Goal: Communication & Community: Answer question/provide support

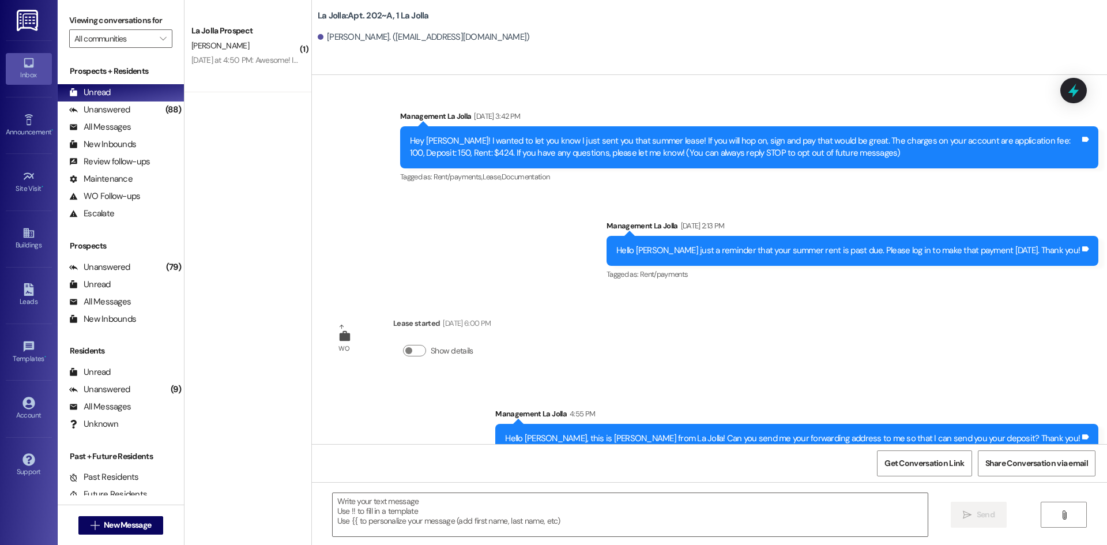
scroll to position [99, 0]
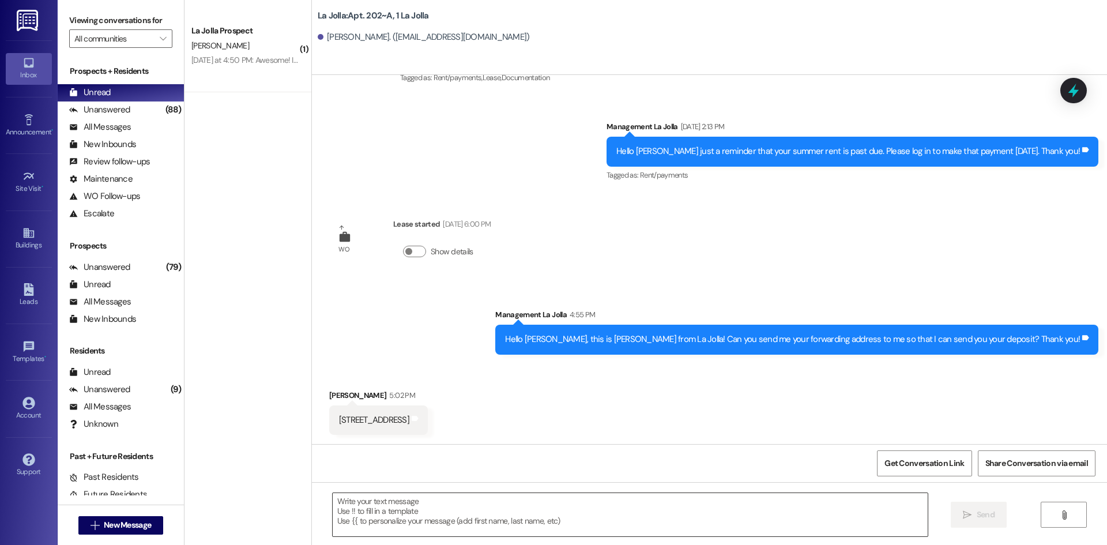
click at [454, 495] on textarea at bounding box center [630, 514] width 595 height 43
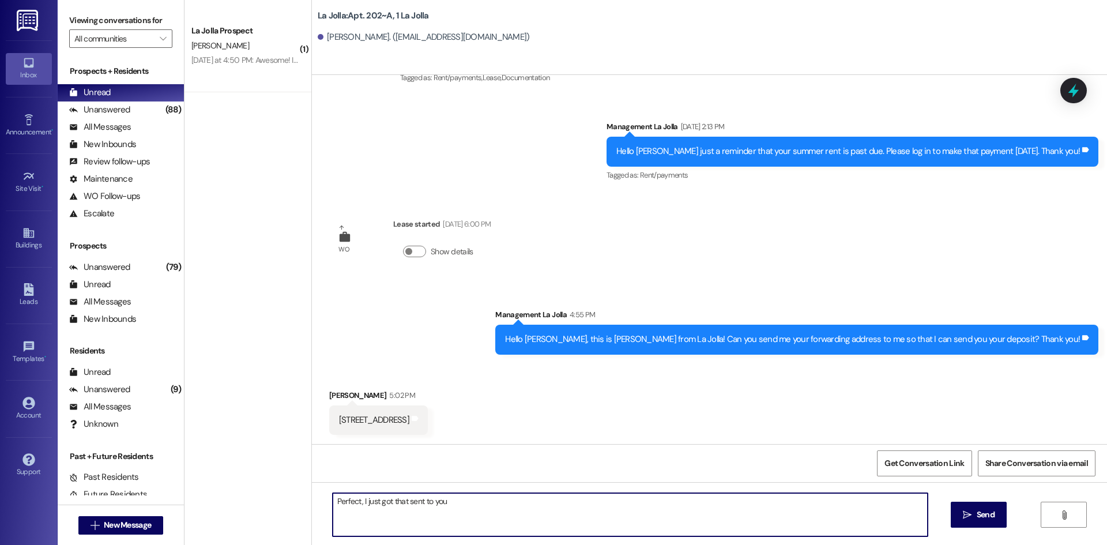
type textarea "Perfect, I just got that sent to you!"
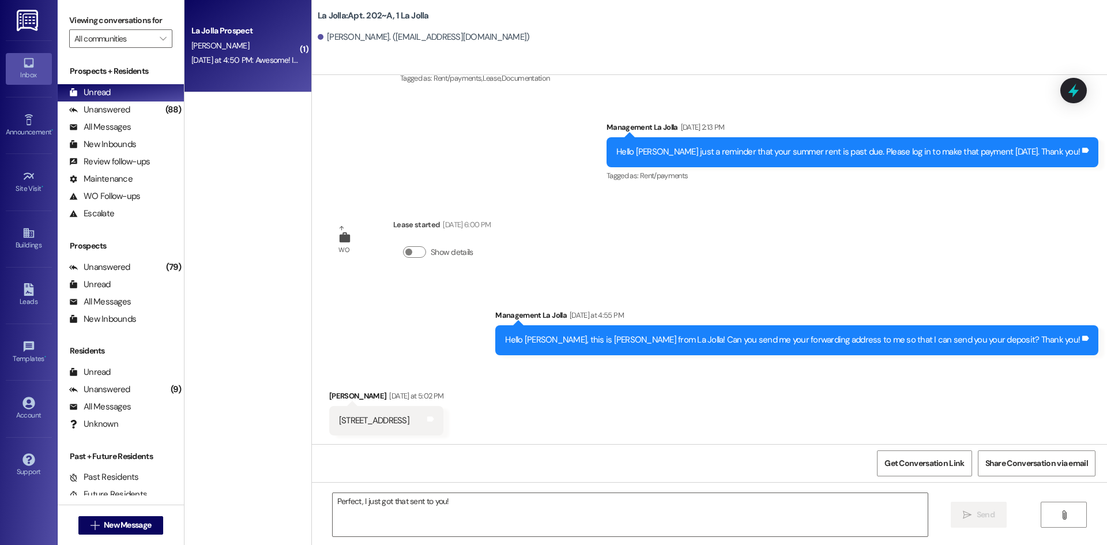
click at [298, 62] on div "La Jolla Prospect [PERSON_NAME] [DATE] at 4:50 PM: Awesome! I'll talk to him [D…" at bounding box center [248, 46] width 127 height 92
click at [280, 59] on div "[DATE] at 4:50 PM: Awesome! I'll talk to him [DATE]. [DATE] at 4:50 PM: Awesome…" at bounding box center [274, 60] width 166 height 10
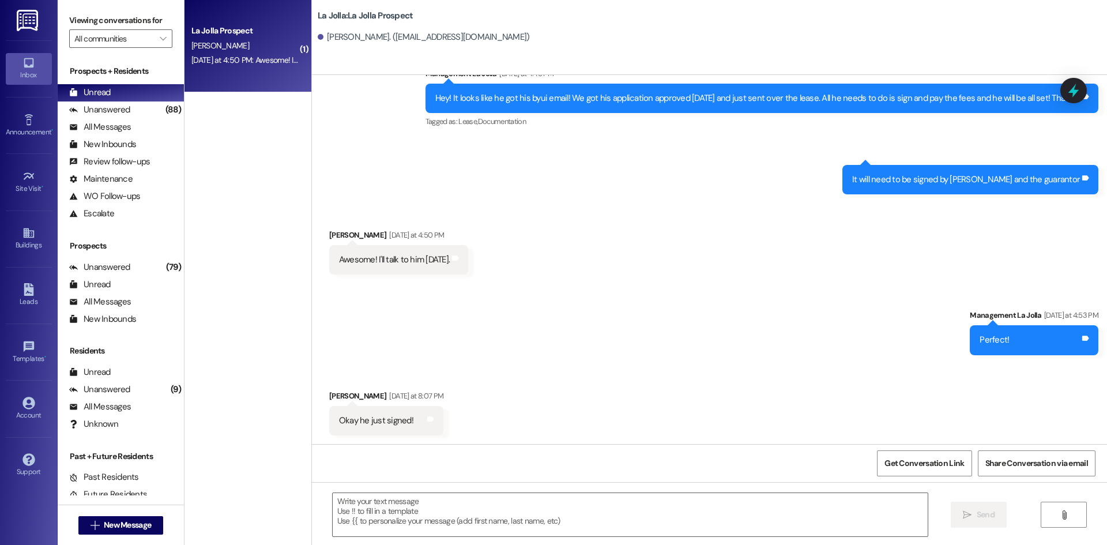
scroll to position [1635, 0]
click at [471, 510] on textarea at bounding box center [630, 514] width 595 height 43
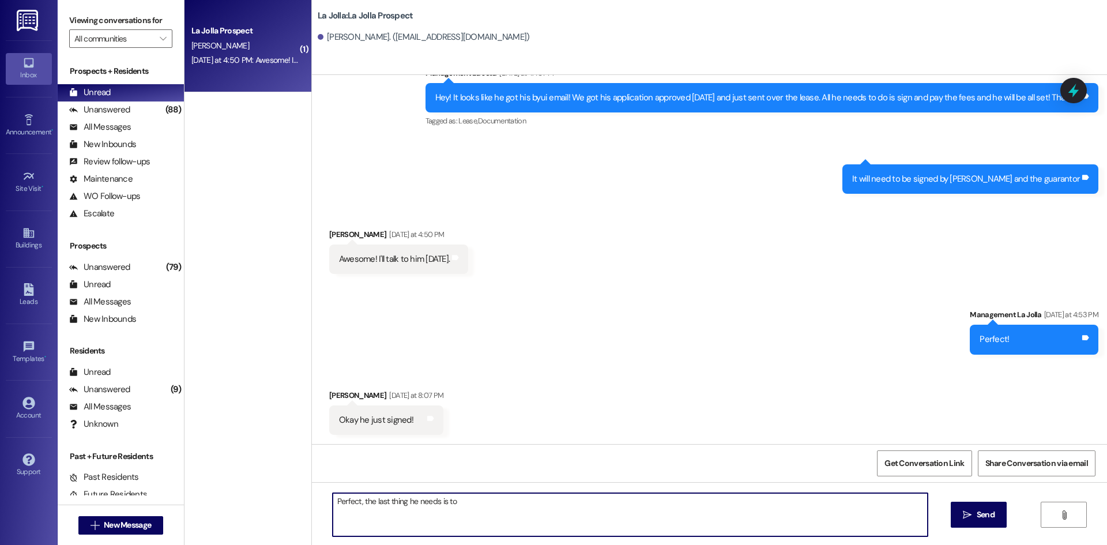
click at [475, 501] on textarea "Perfect, the last thing he needs is to" at bounding box center [630, 514] width 595 height 43
type textarea "Perfect, the last thing he needs is to is to pay his application fee and deposi…"
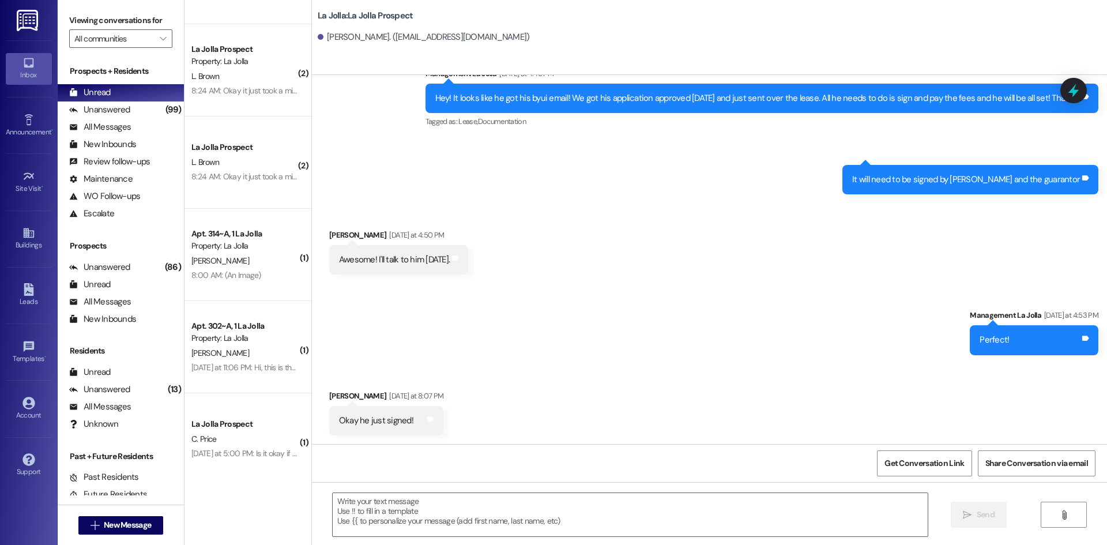
scroll to position [275, 0]
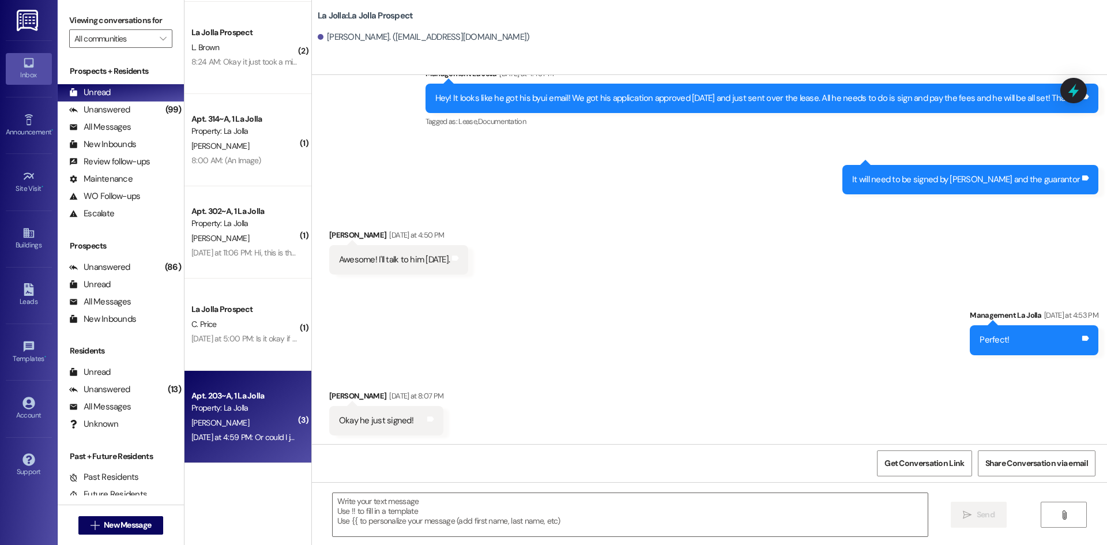
click at [238, 389] on div "Apt. 203~A, 1 La Jolla Property: [GEOGRAPHIC_DATA]" at bounding box center [244, 402] width 109 height 27
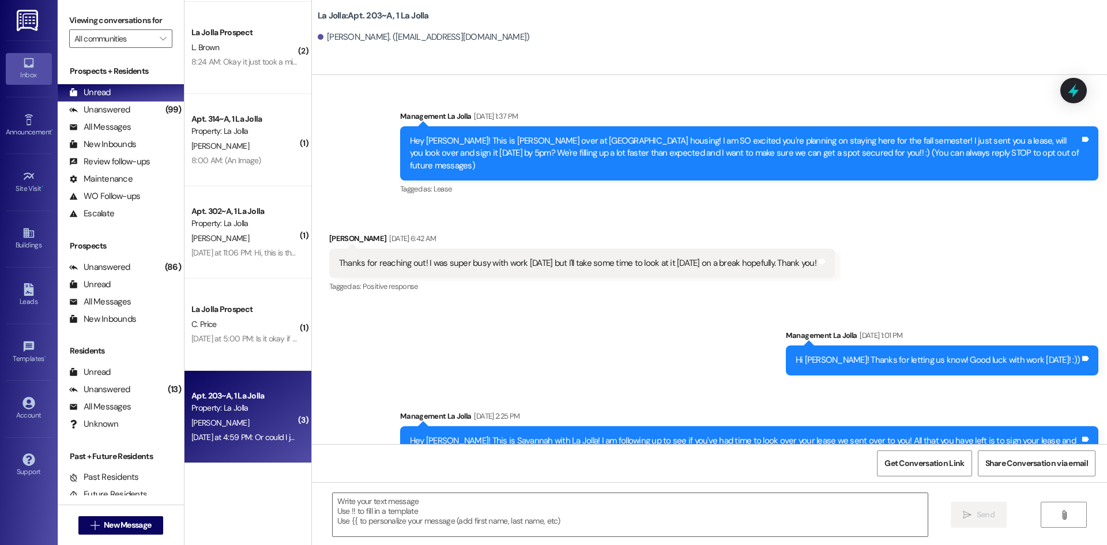
scroll to position [10709, 0]
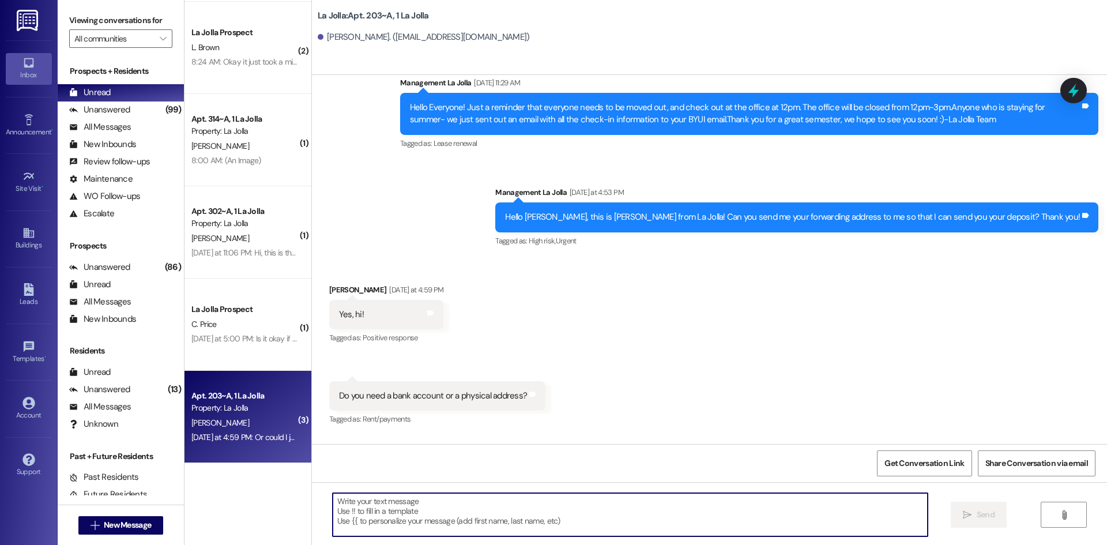
click at [424, 503] on textarea at bounding box center [630, 514] width 595 height 43
click at [558, 502] on textarea "Physical address, it is sent as a check and" at bounding box center [630, 514] width 595 height 43
click at [492, 501] on textarea "Physical address, it is sent as a check and" at bounding box center [630, 514] width 595 height 43
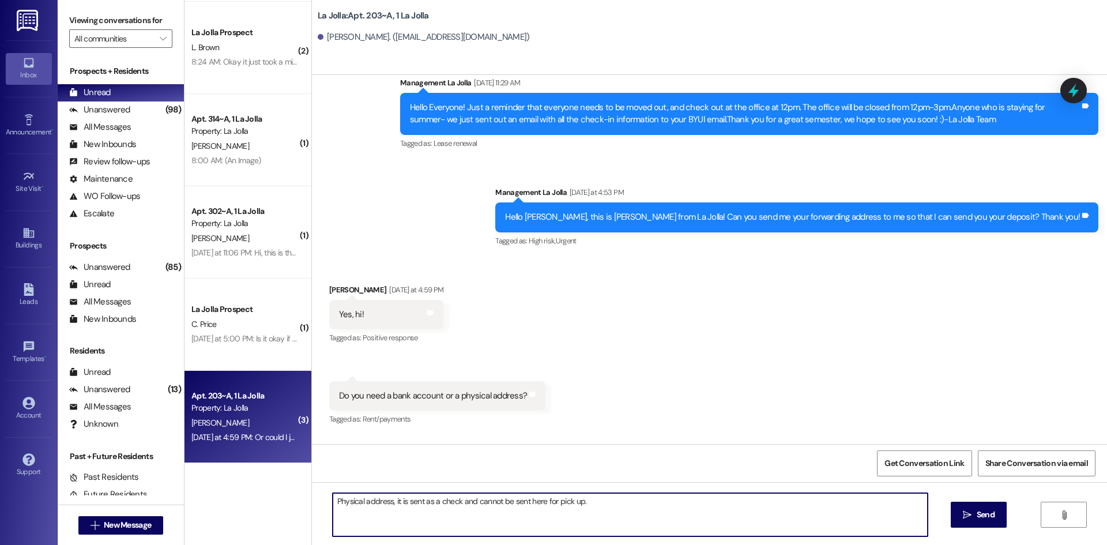
click at [333, 498] on textarea "Physical address, it is sent as a check and cannot be sent here for pick up." at bounding box center [630, 514] width 595 height 43
click at [645, 503] on textarea "It needs to be a physical address, it is sent as a check and cannot be sent her…" at bounding box center [630, 514] width 595 height 43
type textarea "It needs to be a physical address, it is sent as a check and cannot be sent her…"
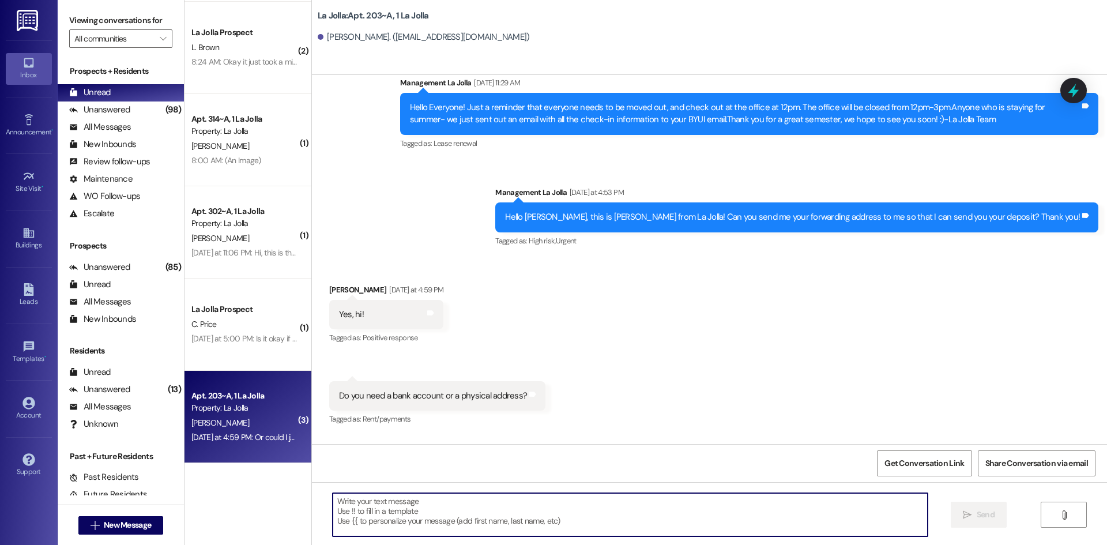
scroll to position [10709, 0]
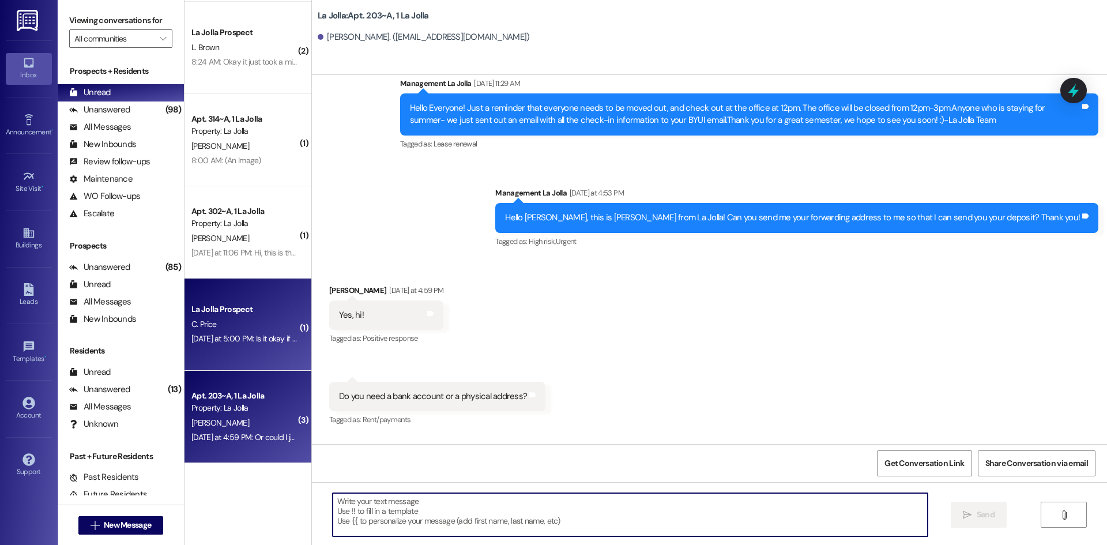
click at [272, 347] on div "La Jolla Prospect C. Price [DATE] at 5:00 PM: Is it okay if we do it tommorow w…" at bounding box center [248, 325] width 127 height 92
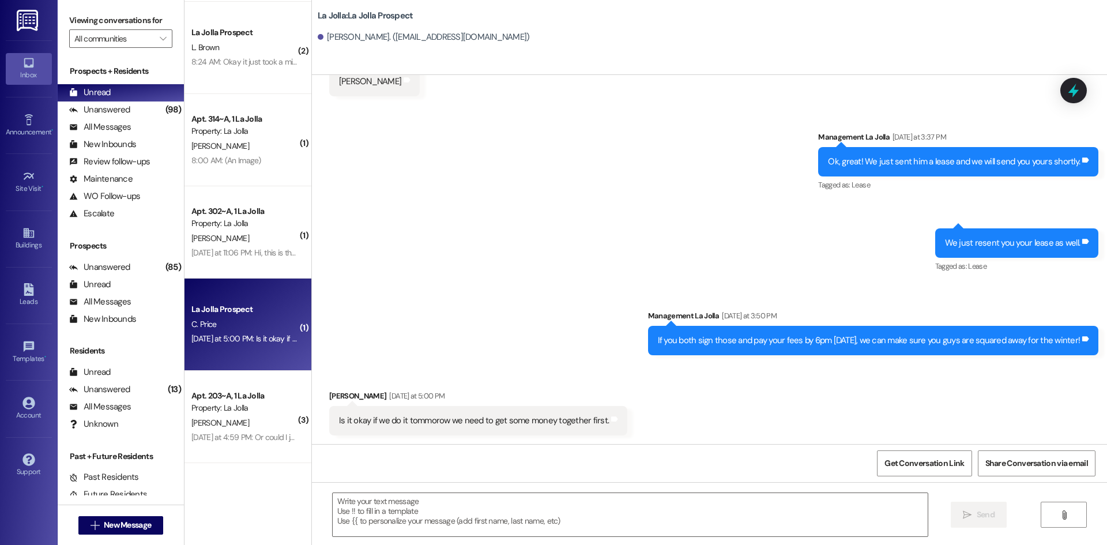
scroll to position [1153, 0]
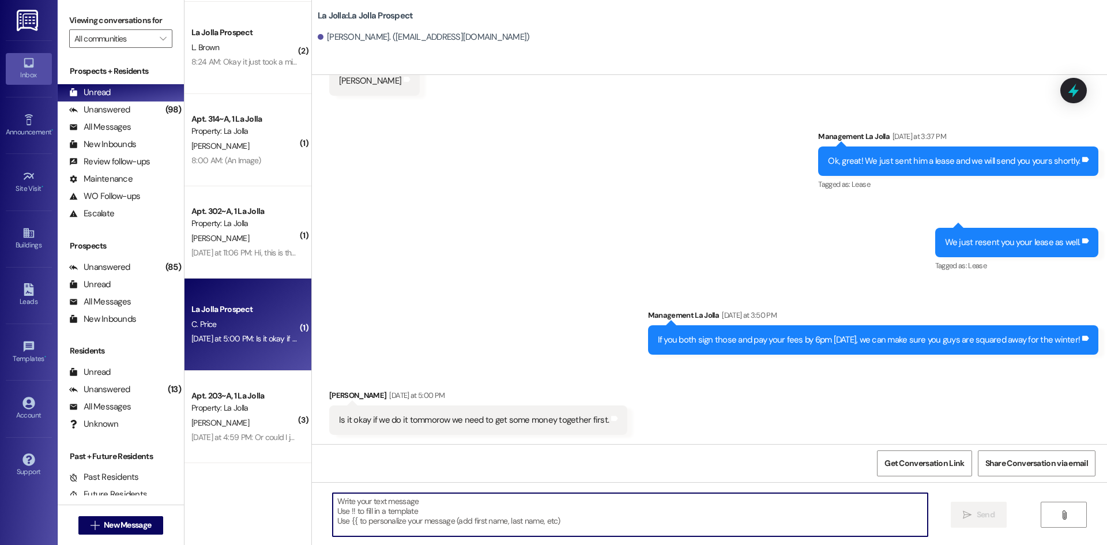
click at [454, 505] on textarea at bounding box center [630, 514] width 595 height 43
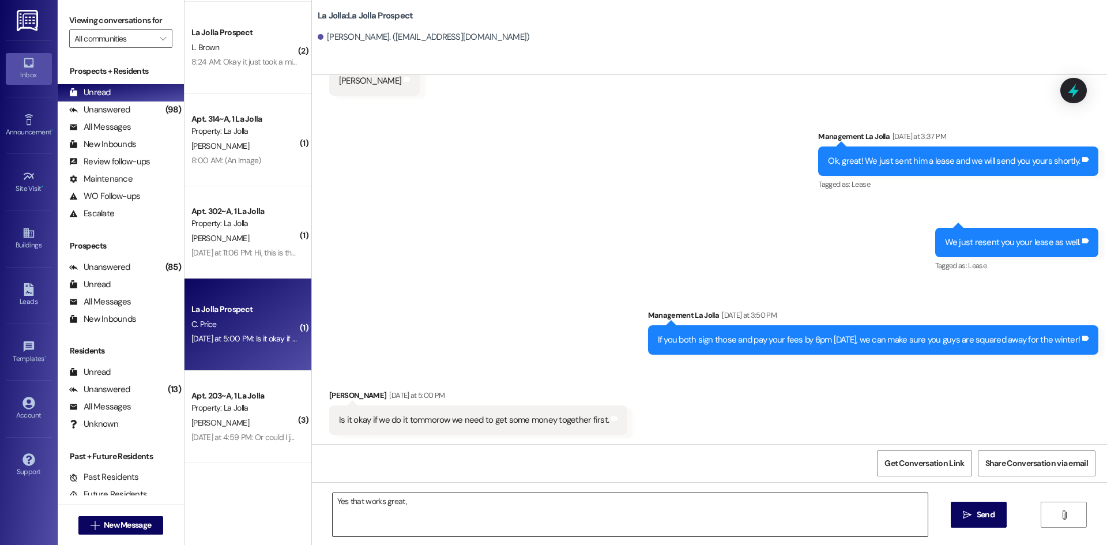
click at [446, 505] on textarea "Yes that works great," at bounding box center [630, 514] width 595 height 43
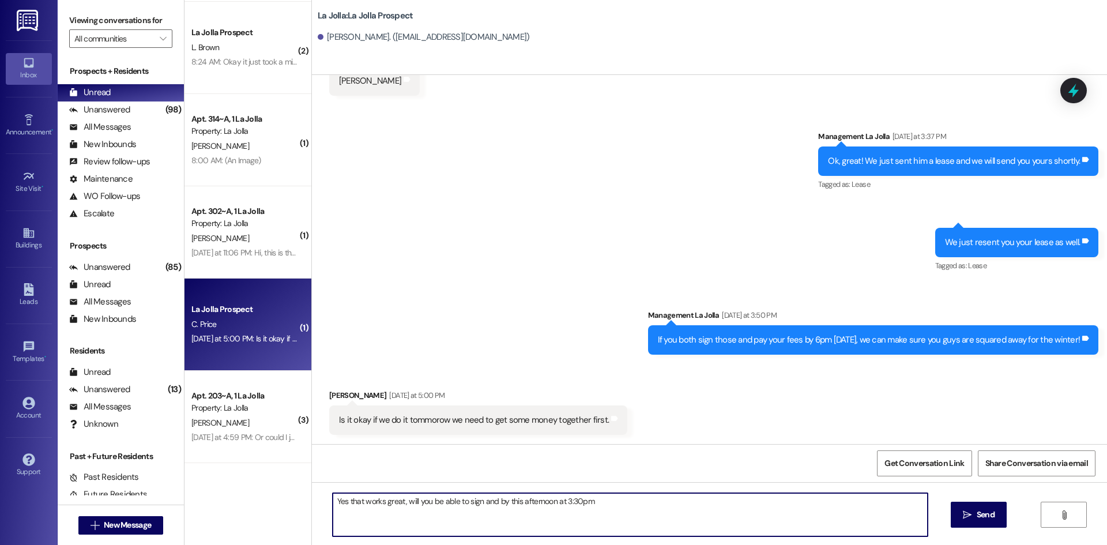
type textarea "Yes that works great, will you be able to sign and by this afternoon at 3:30pm?"
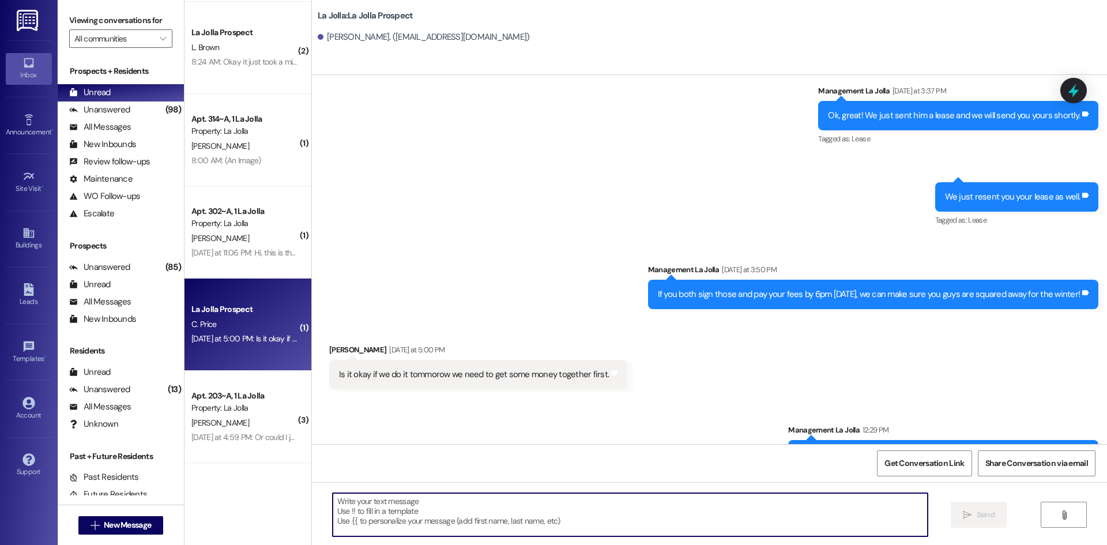
scroll to position [1234, 0]
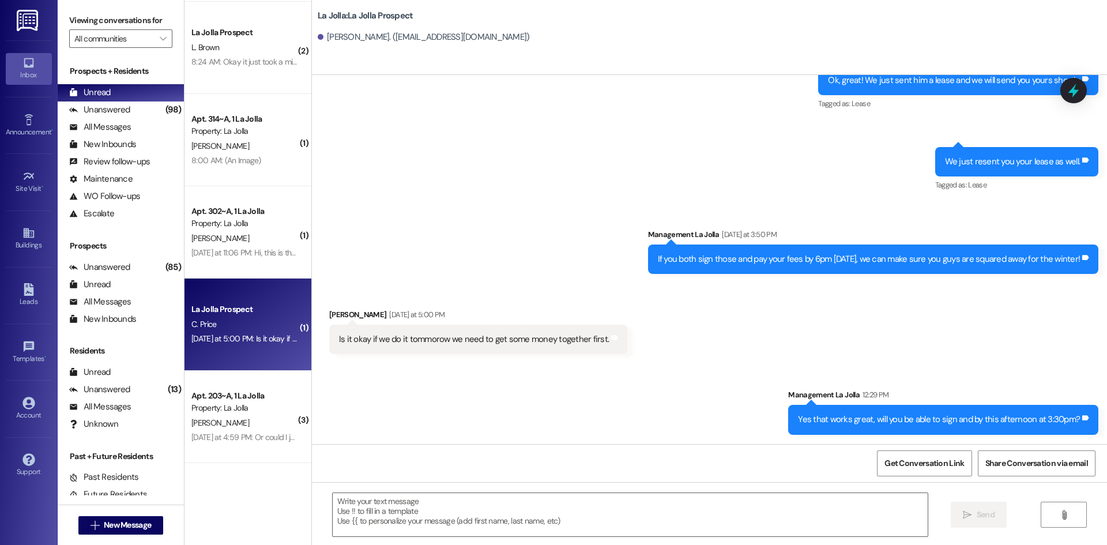
click at [222, 246] on div "[DATE] at 11:06 PM: Hi, this is the best address: [STREET_ADDRESS][PERSON_NAME]…" at bounding box center [244, 253] width 109 height 14
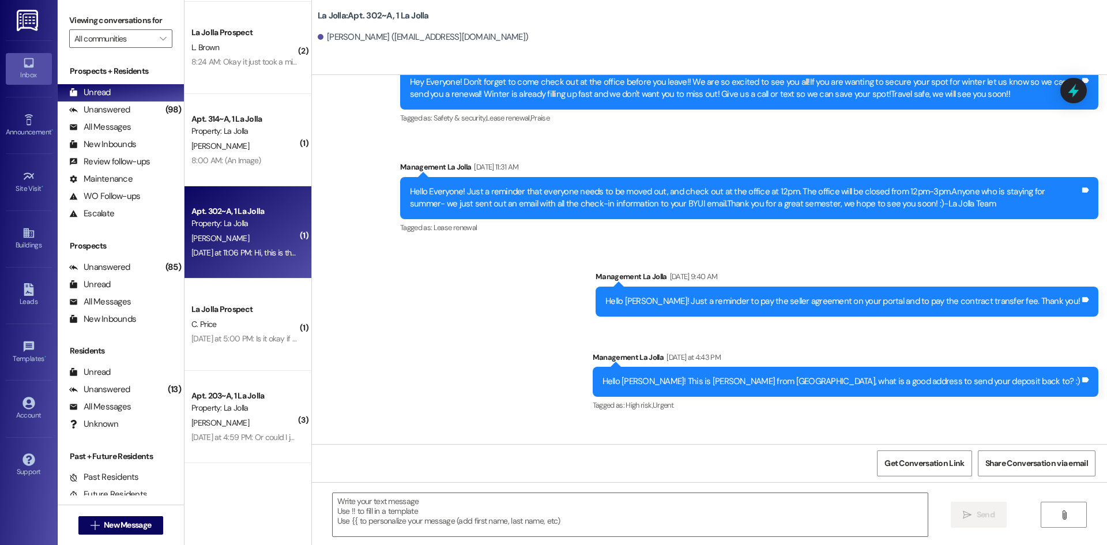
scroll to position [2565, 0]
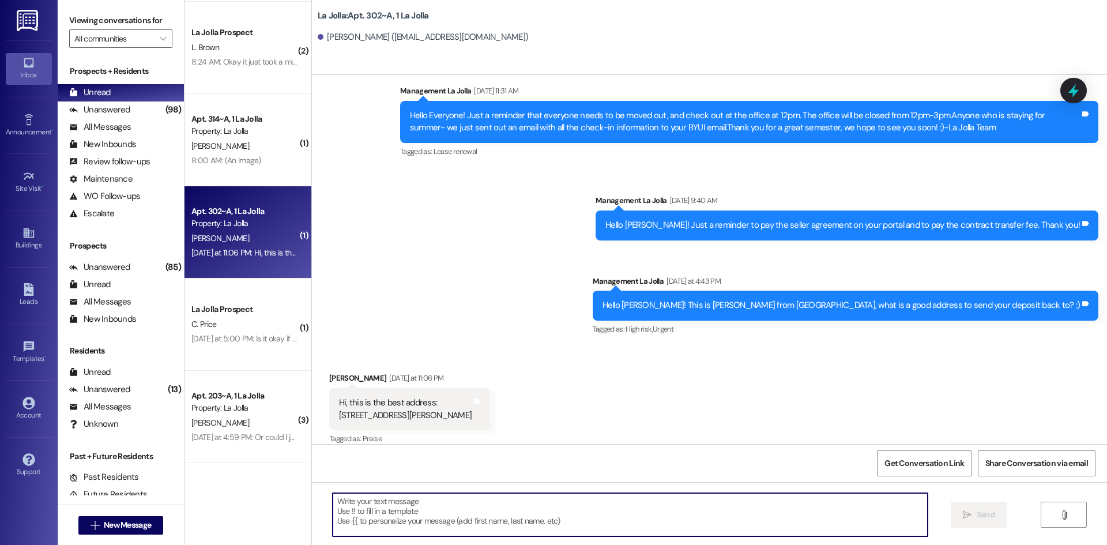
click at [350, 513] on textarea at bounding box center [630, 514] width 595 height 43
type textarea "Awesome! I will get that sent [DATE]"
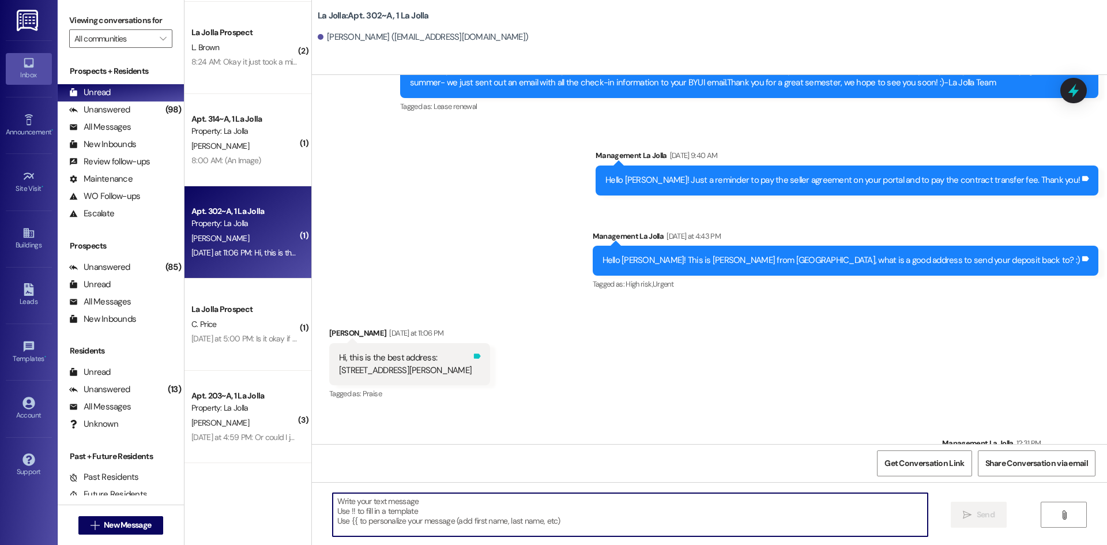
scroll to position [2645, 0]
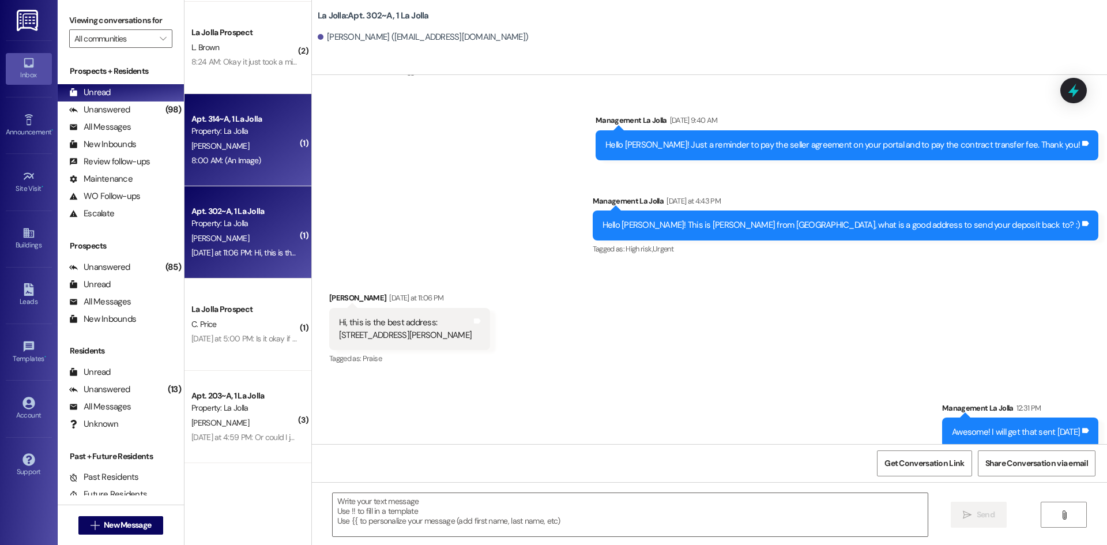
click at [220, 130] on div "Property: La Jolla" at bounding box center [244, 131] width 107 height 12
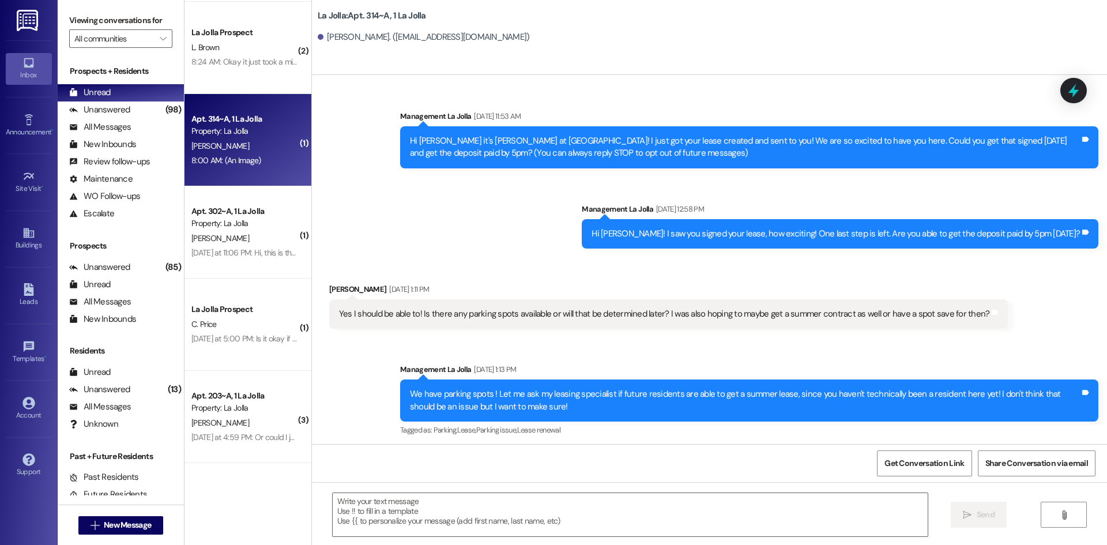
scroll to position [38532, 0]
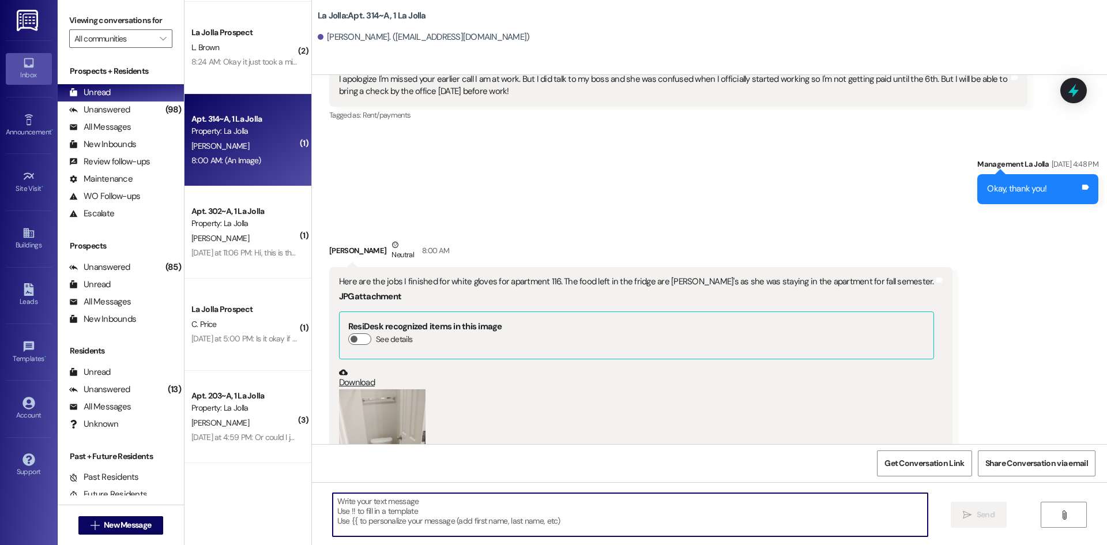
click at [423, 517] on textarea at bounding box center [630, 514] width 595 height 43
type textarea "Awesome, thank you!"
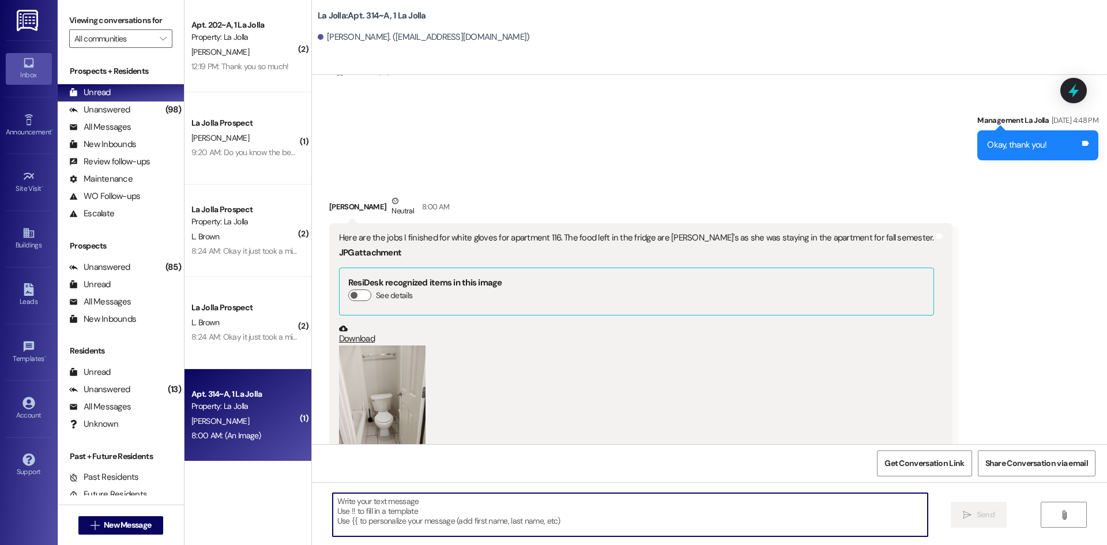
scroll to position [38612, 0]
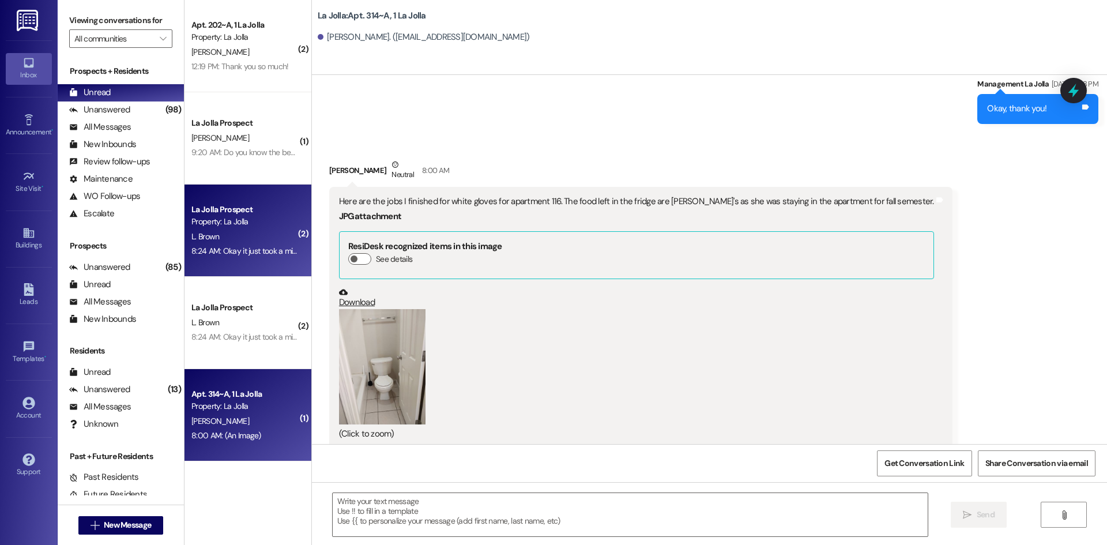
click at [217, 257] on div "8:24 AM: Okay it just took a minute we are all good I think haha 8:24 AM: Okay …" at bounding box center [244, 251] width 109 height 14
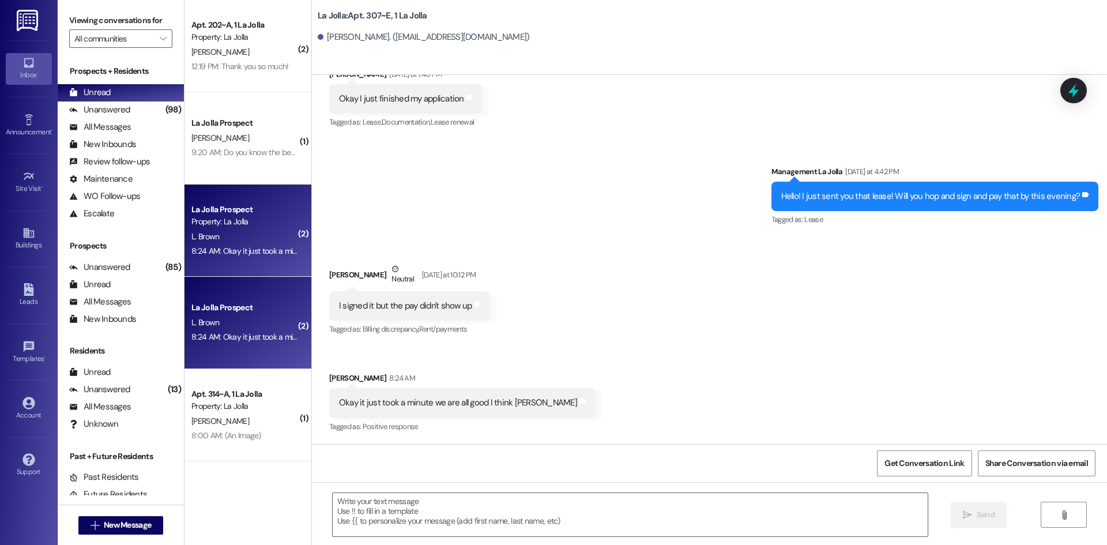
scroll to position [17772, 0]
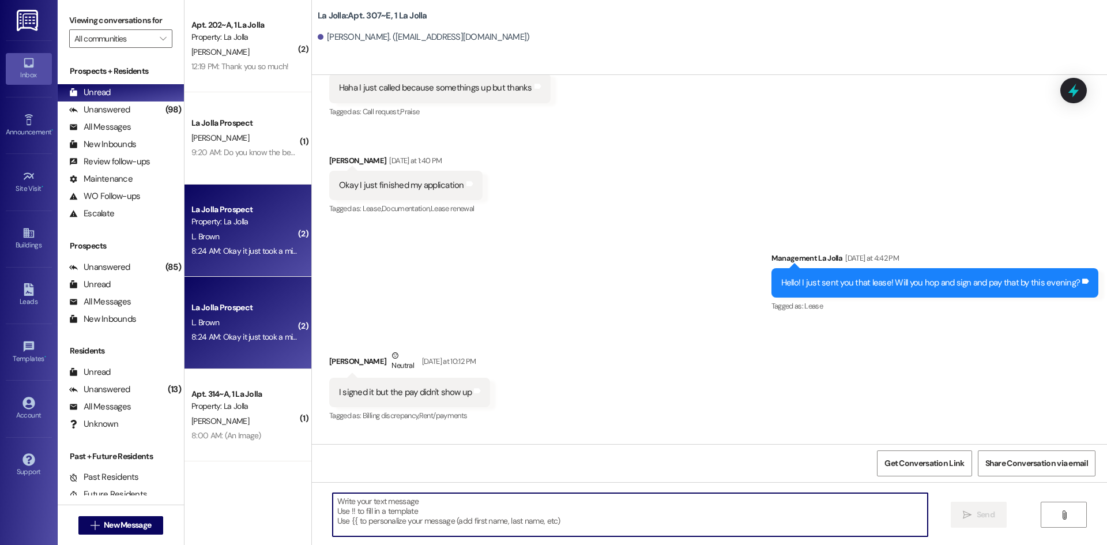
click at [484, 528] on textarea at bounding box center [630, 514] width 595 height 43
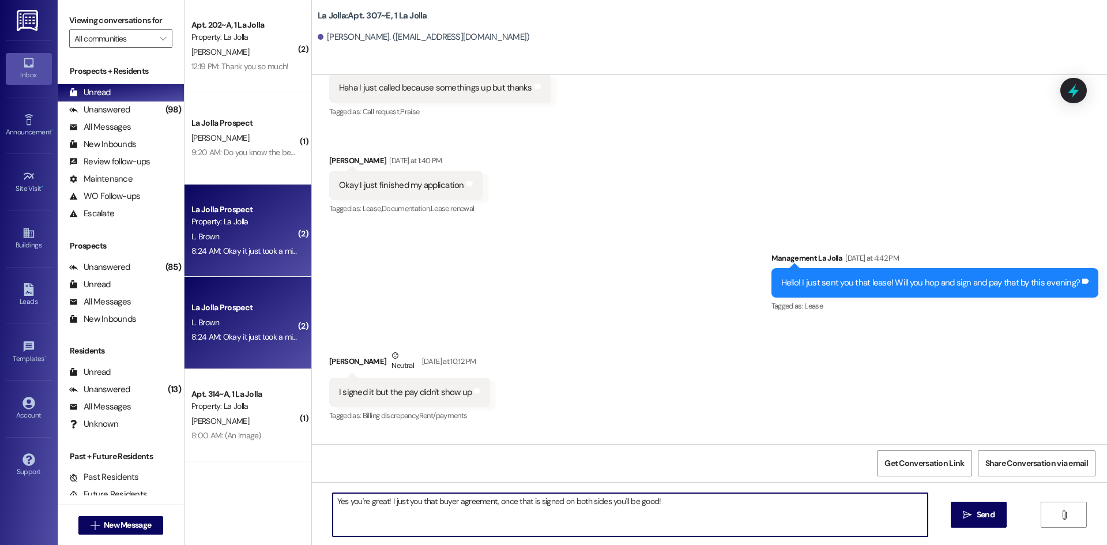
drag, startPoint x: 379, startPoint y: 506, endPoint x: 319, endPoint y: 491, distance: 62.2
click at [319, 491] on div "Yes you're great! I just you that buyer agreement, once that is signed on both …" at bounding box center [709, 525] width 795 height 87
type textarea "Yes it all went through! I just you that buyer agreement, once that is signed o…"
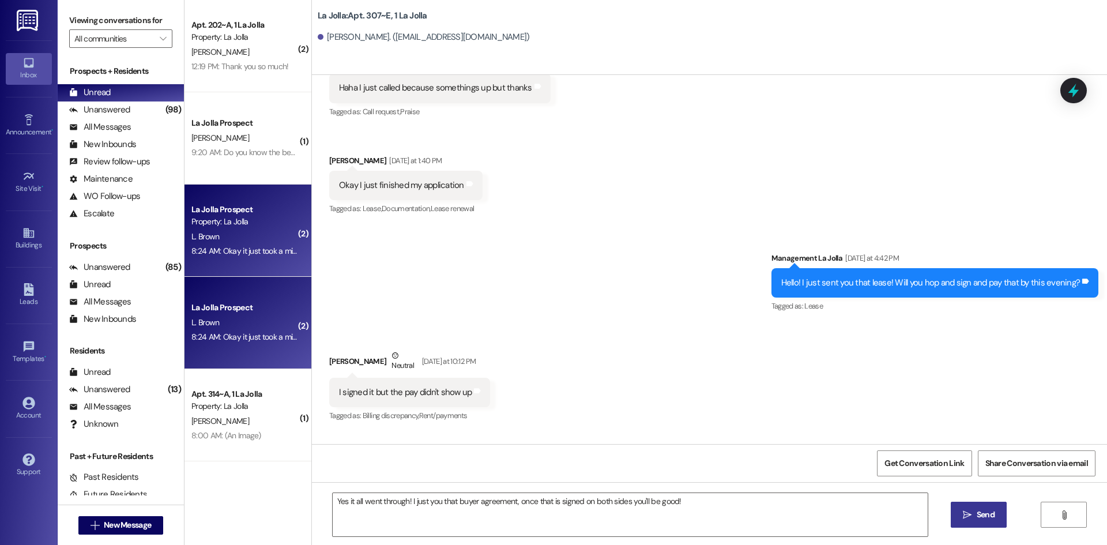
click at [995, 514] on span "Send" at bounding box center [986, 515] width 22 height 12
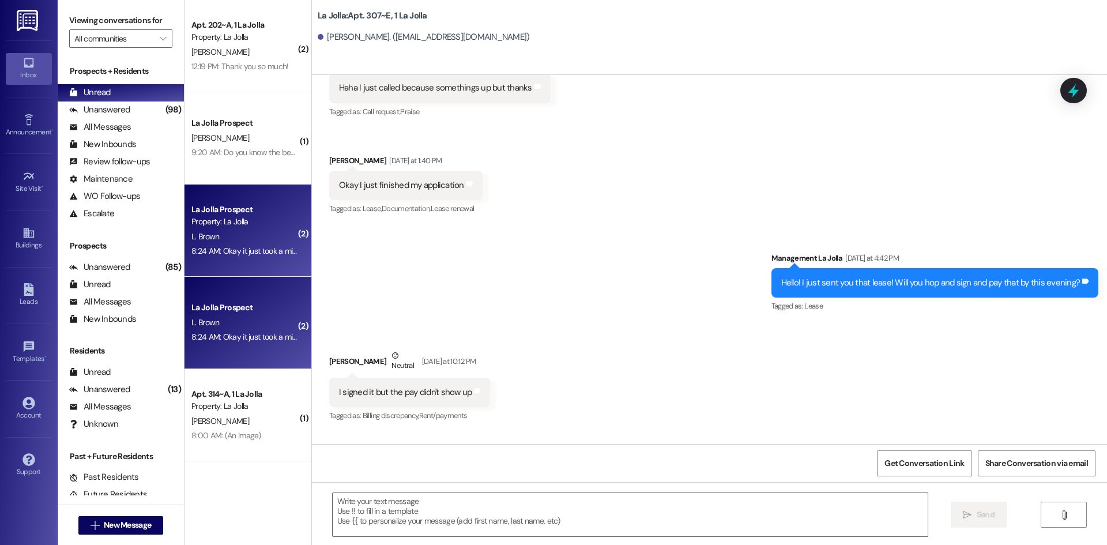
scroll to position [17853, 0]
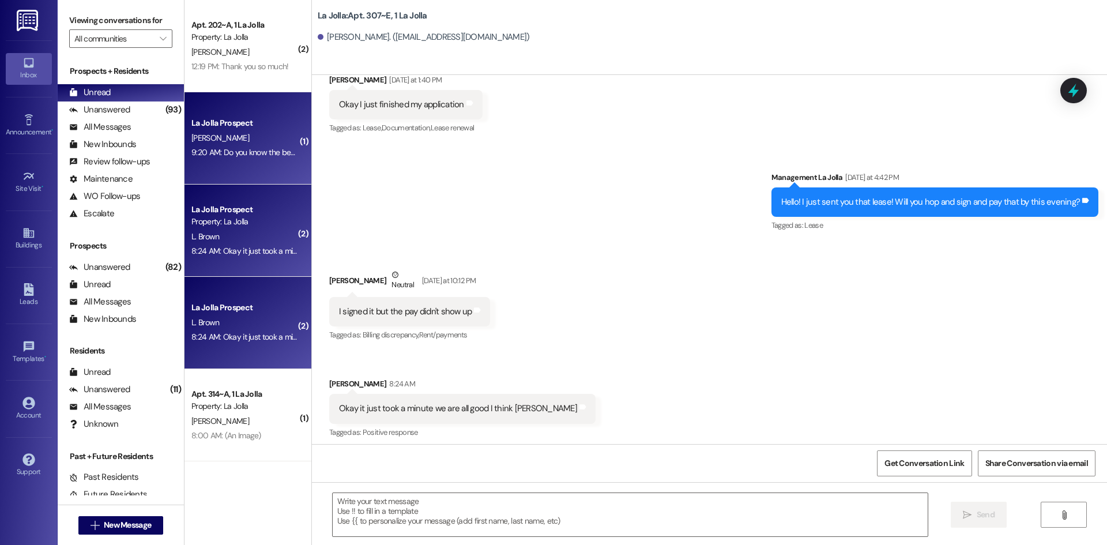
click at [230, 114] on div "La Jolla Prospect [PERSON_NAME] 9:20 AM: Do you know the best way I could find …" at bounding box center [248, 138] width 127 height 92
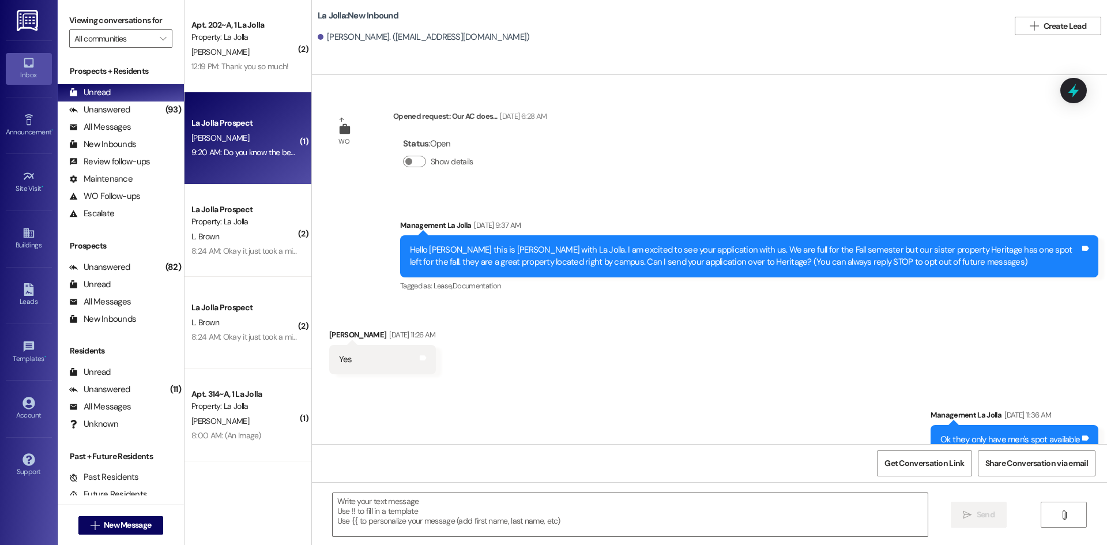
scroll to position [3918, 0]
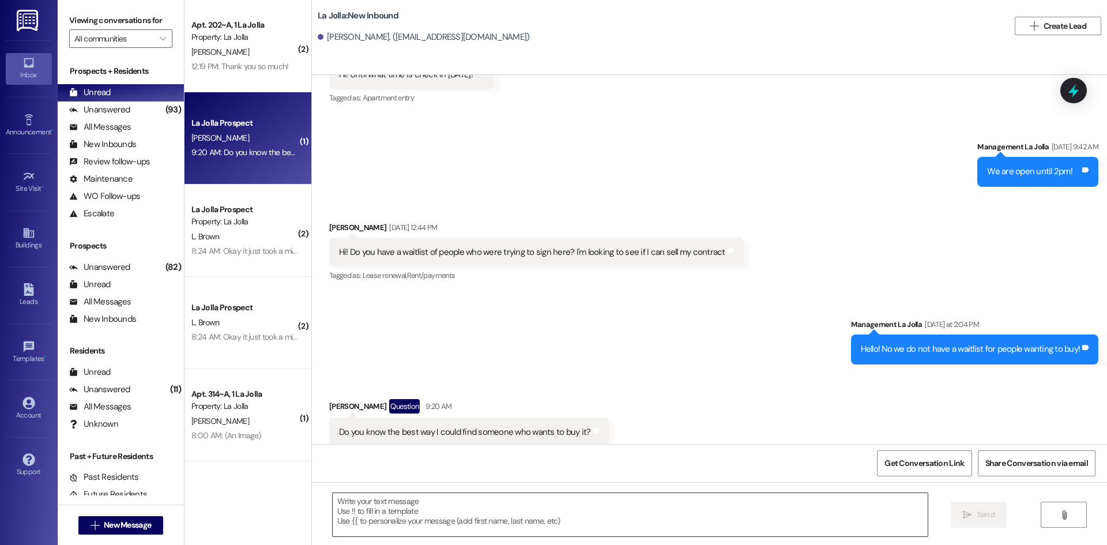
click at [539, 512] on textarea at bounding box center [630, 514] width 595 height 43
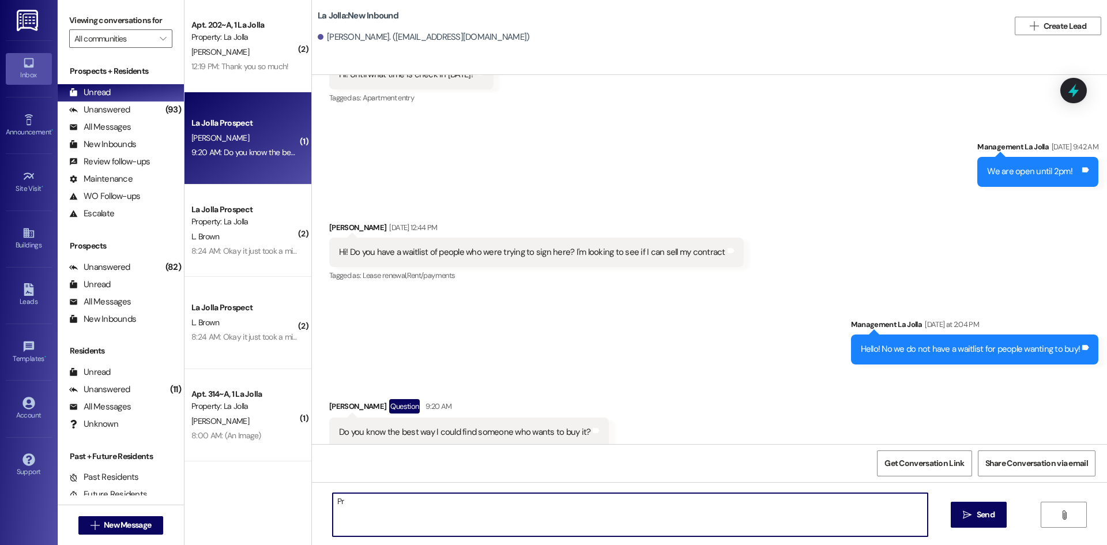
type textarea "P"
type textarea "Facebook would be the best"
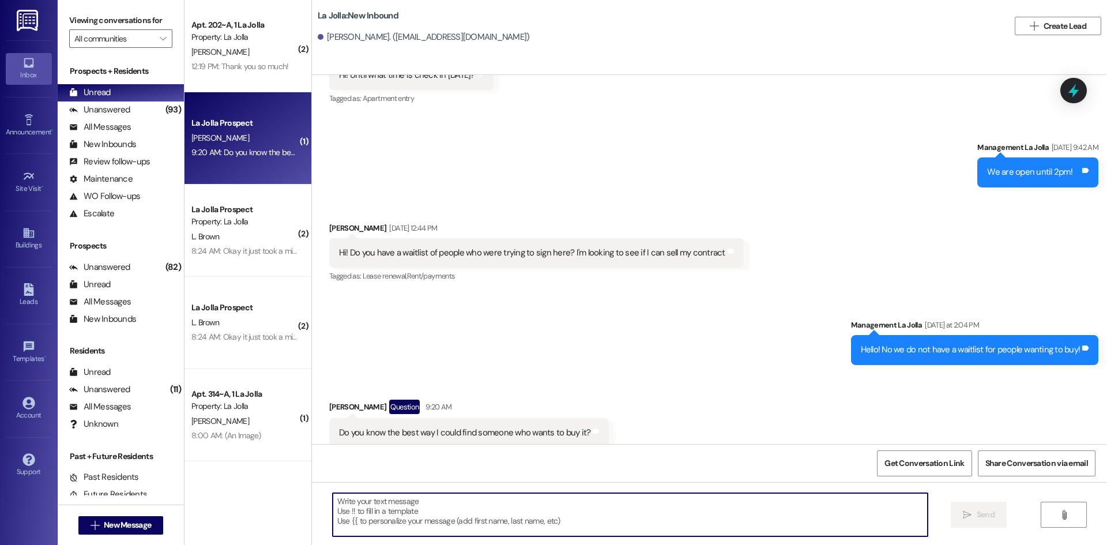
click at [445, 517] on textarea at bounding box center [630, 514] width 595 height 43
type textarea "Or on the school's website"
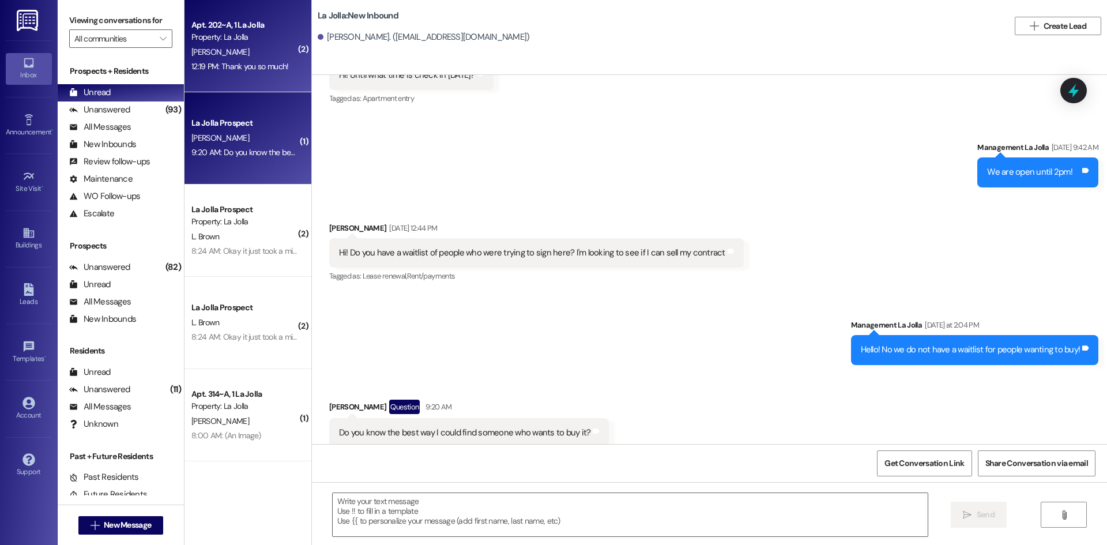
click at [234, 25] on div "Apt. 202~A, 1 La Jolla" at bounding box center [244, 25] width 107 height 12
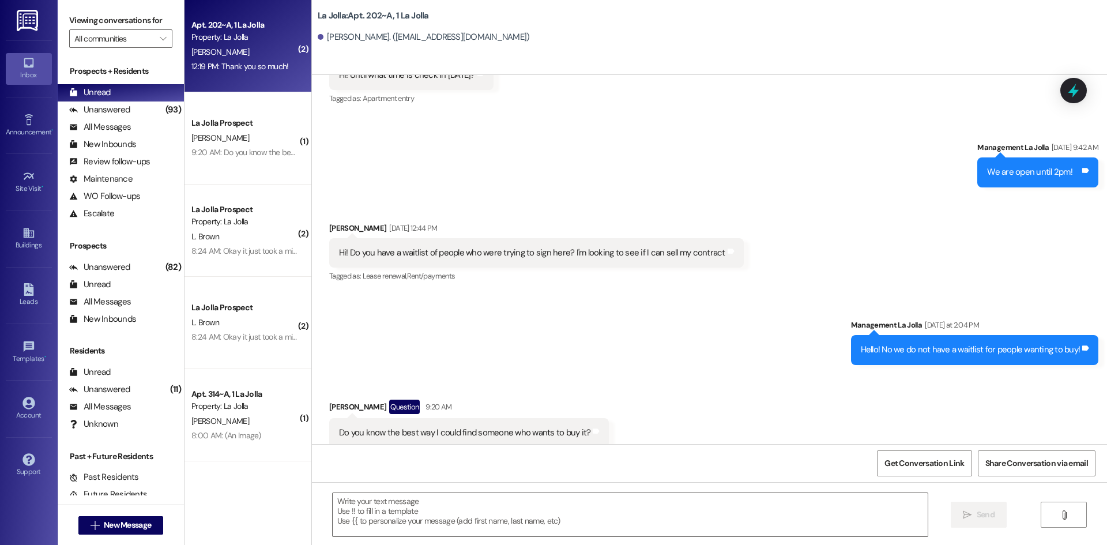
scroll to position [311, 0]
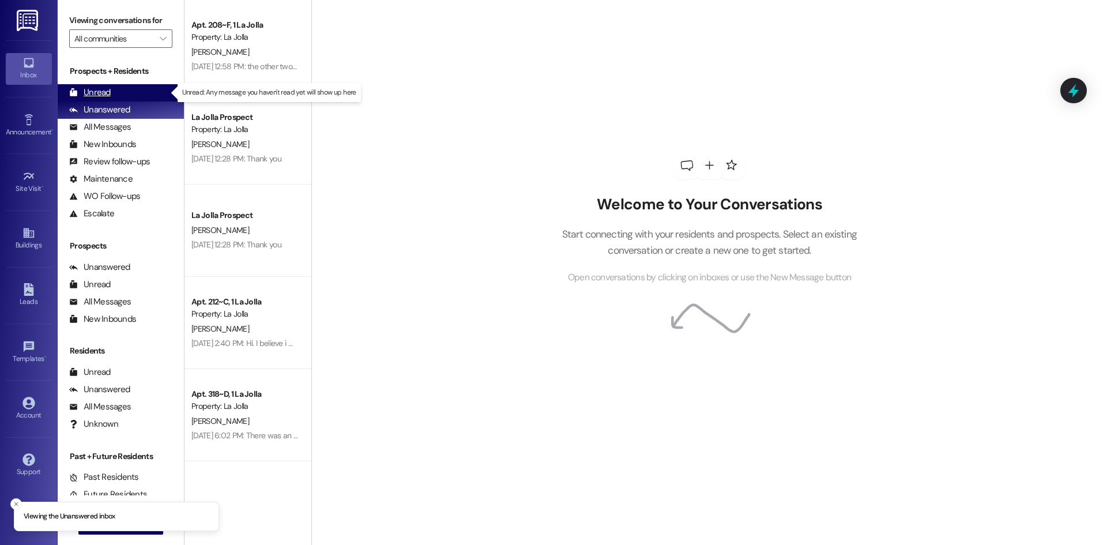
click at [127, 93] on div "Unread (0)" at bounding box center [121, 92] width 126 height 17
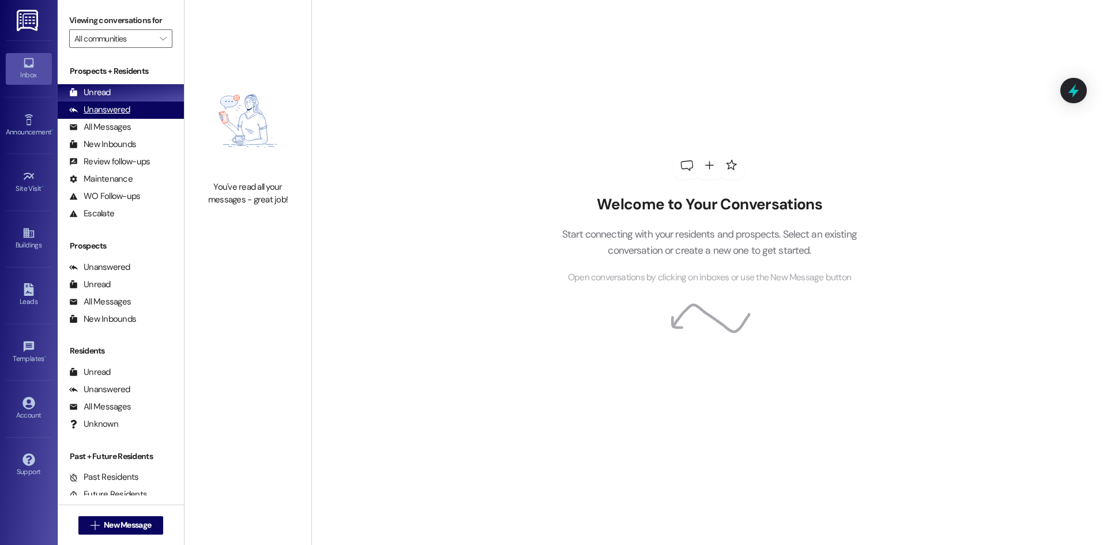
click at [154, 114] on div "Unanswered (0)" at bounding box center [121, 110] width 126 height 17
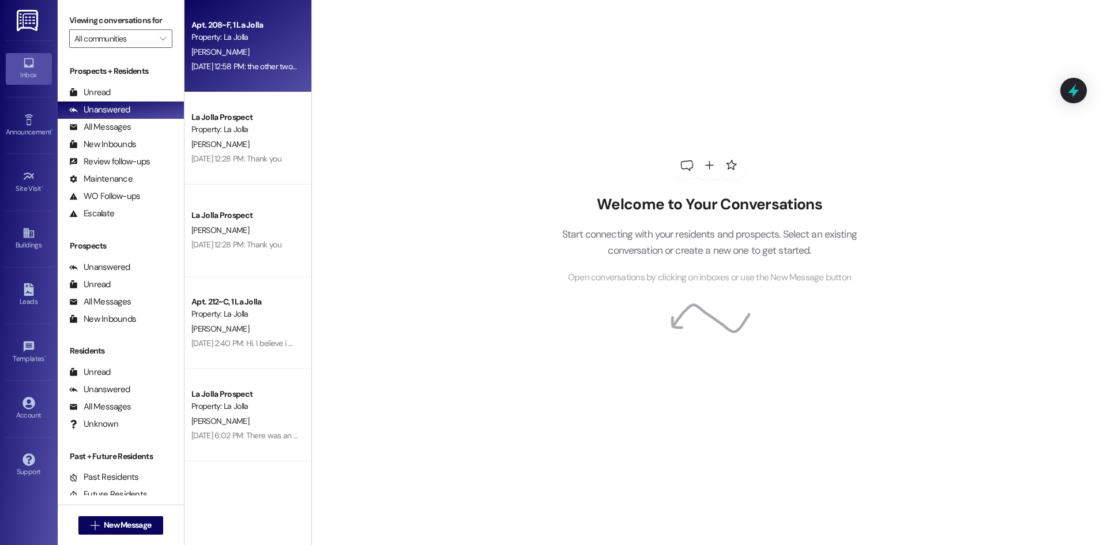
click at [234, 59] on div "Sep 12, 2025 at 12:58 PM: the other two girls haven't moved in yet cause of the…" at bounding box center [244, 66] width 109 height 14
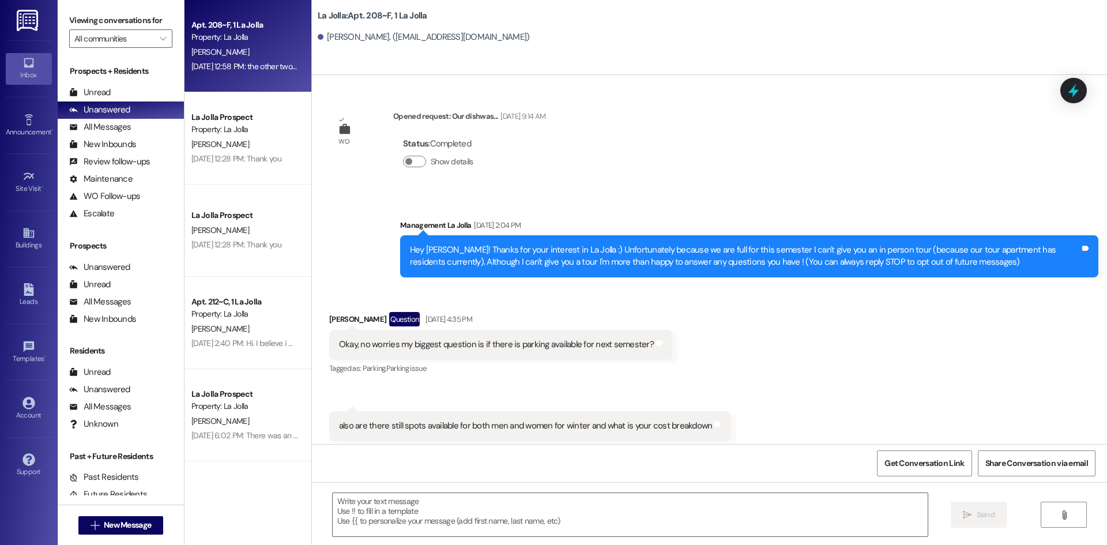
scroll to position [23913, 0]
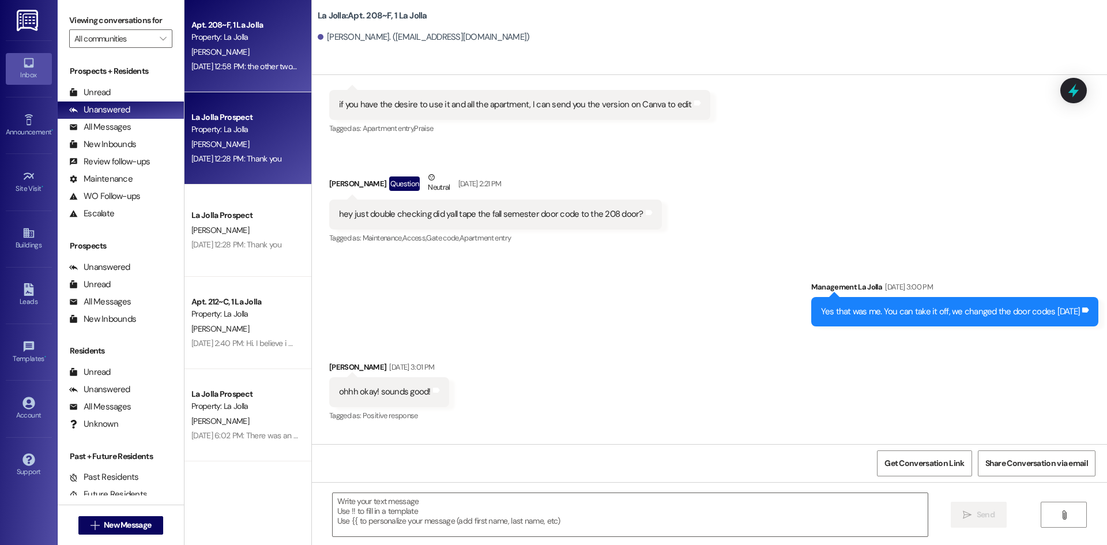
click at [261, 167] on div "La Jolla Prospect Property: La Jolla M. Mills Sep 11, 2025 at 12:28 PM: Thank y…" at bounding box center [248, 138] width 127 height 92
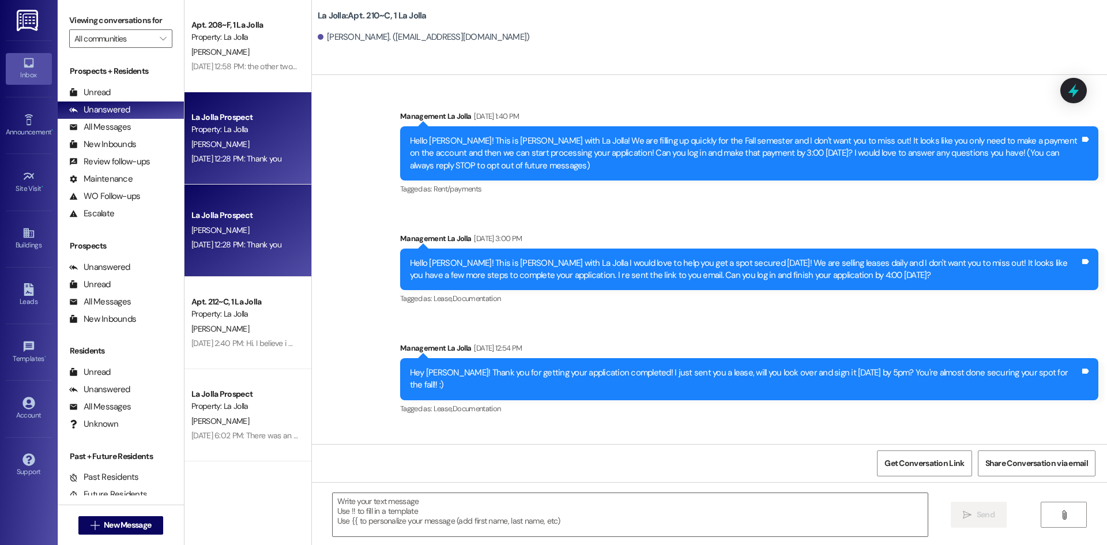
scroll to position [20541, 0]
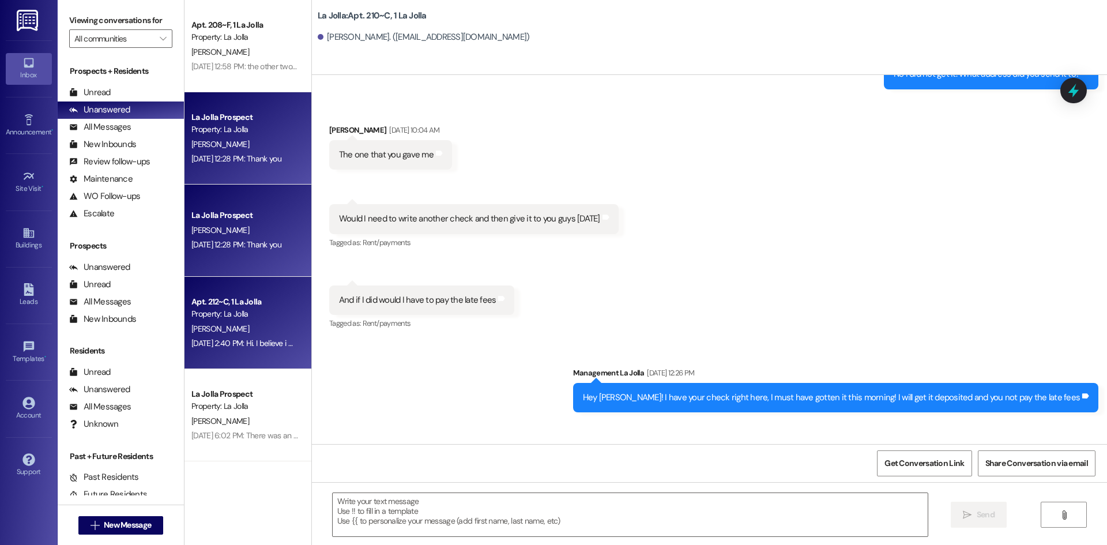
click at [251, 345] on div "Sep 05, 2025 at 2:40 PM: Hi. I believe i made a payment on the first Sep 05, 20…" at bounding box center [287, 343] width 193 height 10
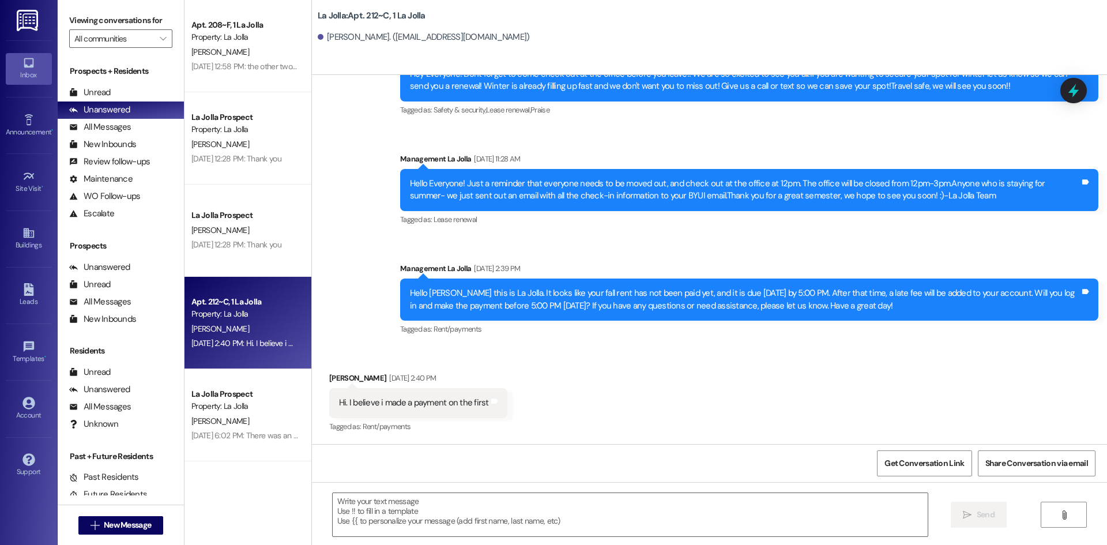
scroll to position [9665, 0]
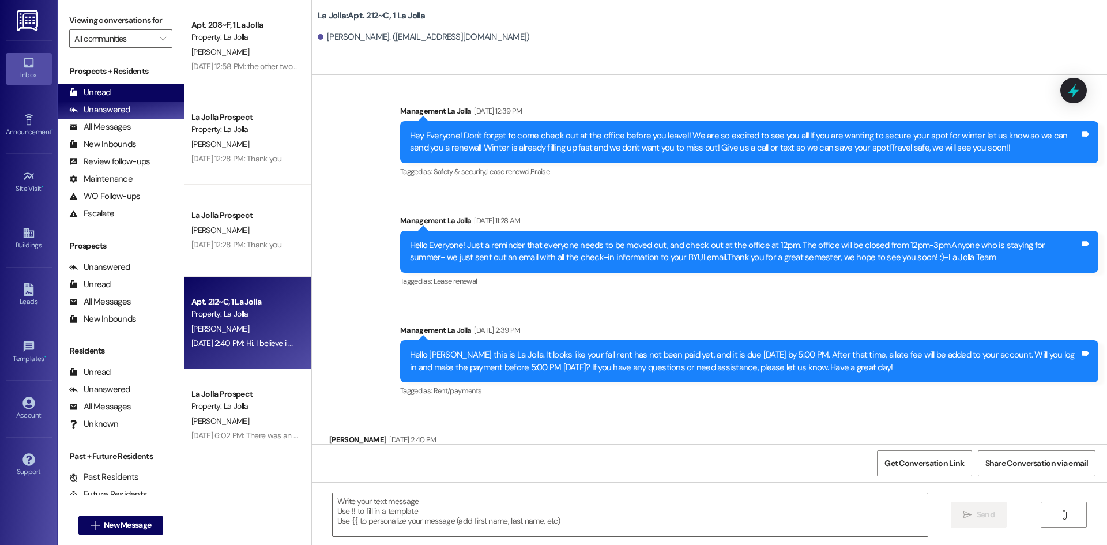
click at [137, 90] on div "Unread (0)" at bounding box center [121, 92] width 126 height 17
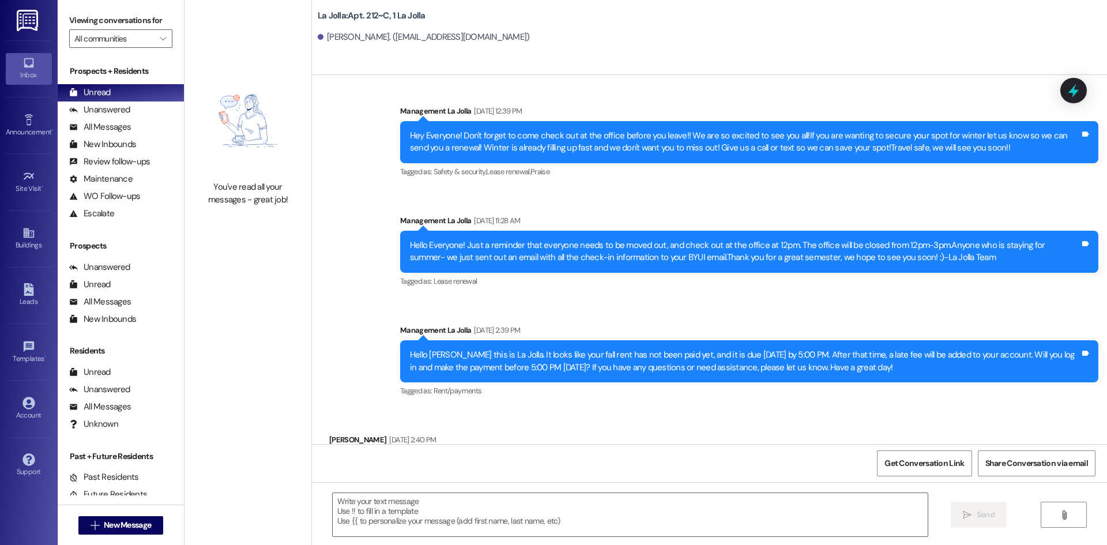
click at [163, 520] on div " New Message" at bounding box center [121, 525] width 126 height 40
click at [156, 522] on button " New Message" at bounding box center [120, 525] width 85 height 18
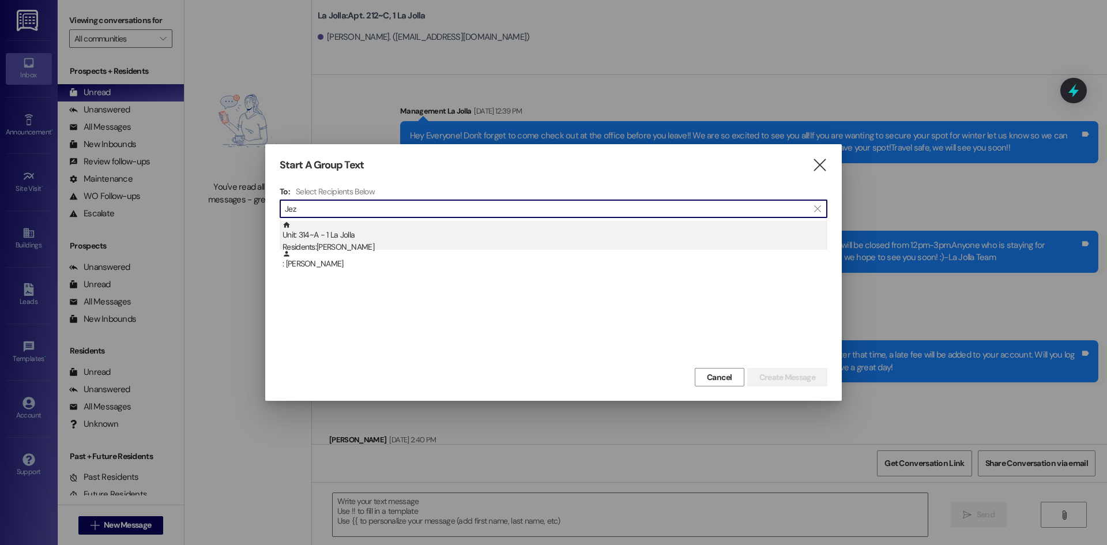
type input "Jez"
click at [368, 240] on div "Unit: 314~A - 1 La Jolla Residents: Jezlynn Jackson" at bounding box center [555, 237] width 545 height 33
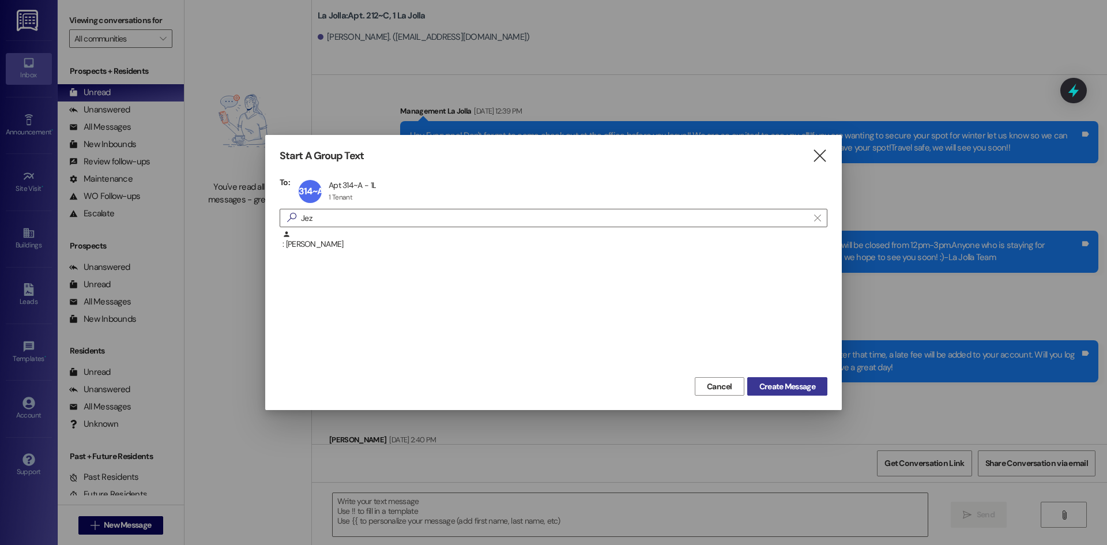
click at [795, 386] on span "Create Message" at bounding box center [788, 387] width 56 height 12
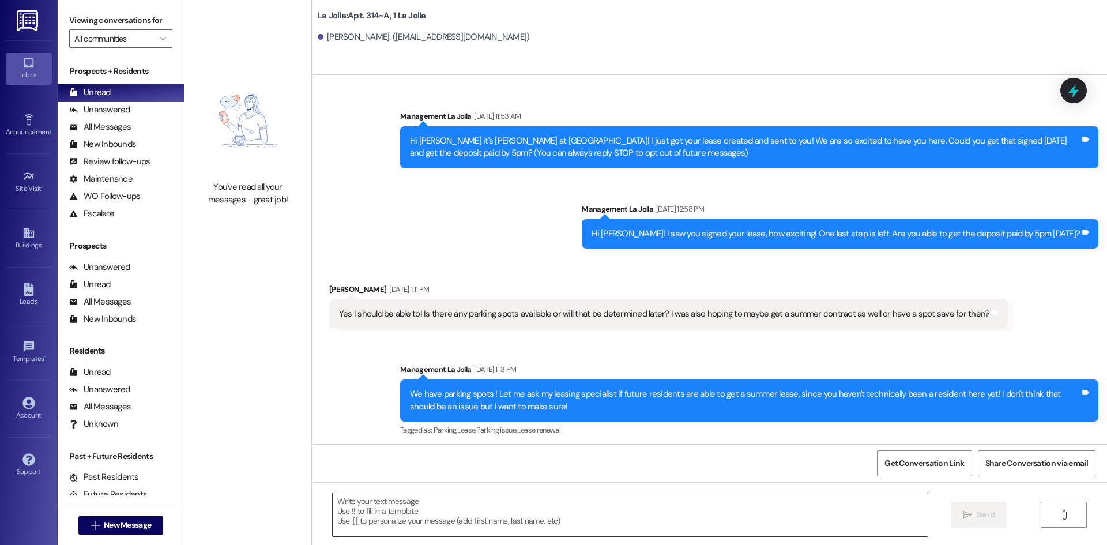
scroll to position [38533, 0]
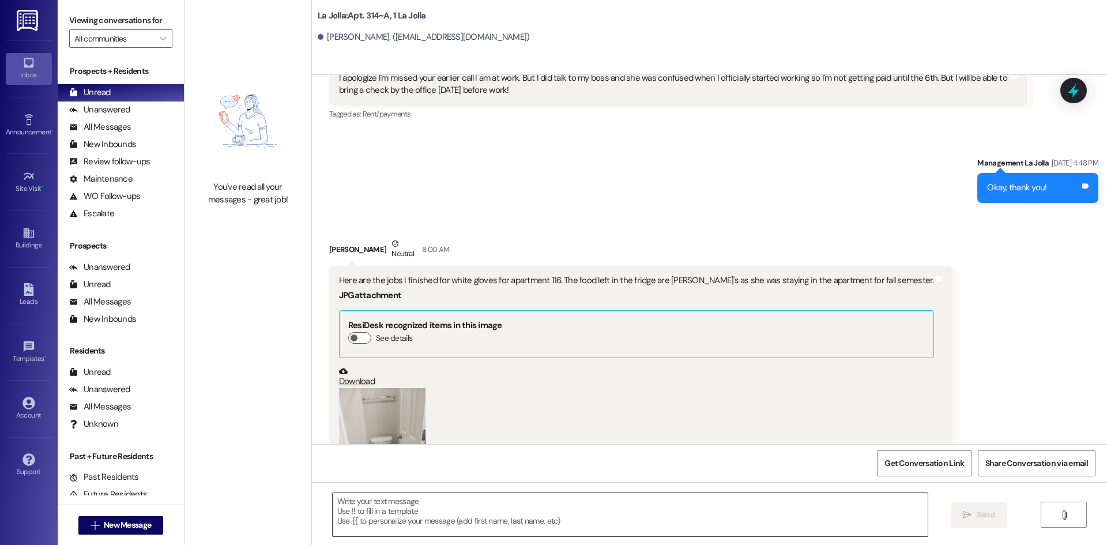
click at [416, 517] on textarea at bounding box center [630, 514] width 595 height 43
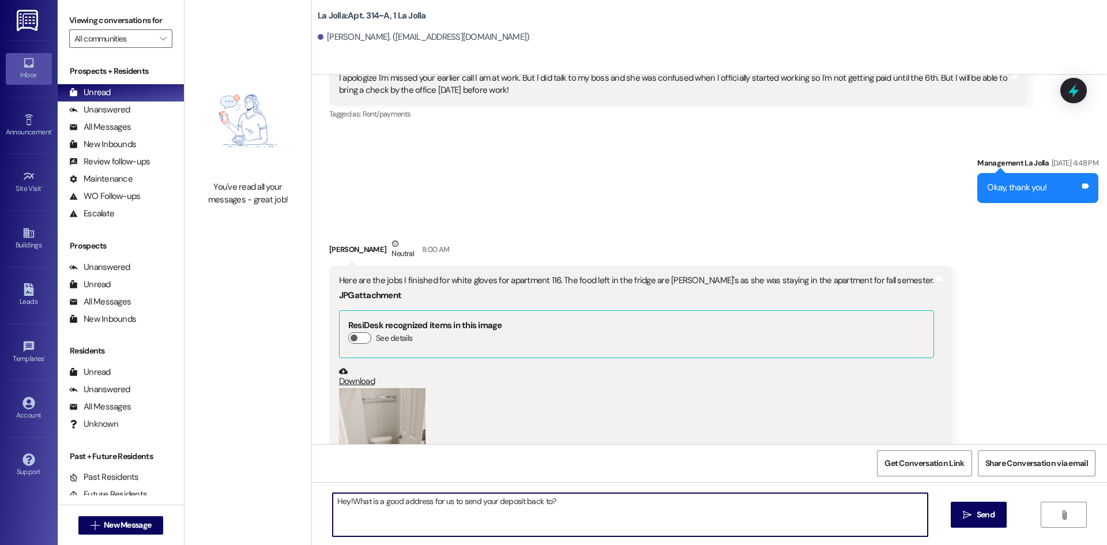
type textarea "Hey! What is a good address for us to send your deposit back to?"
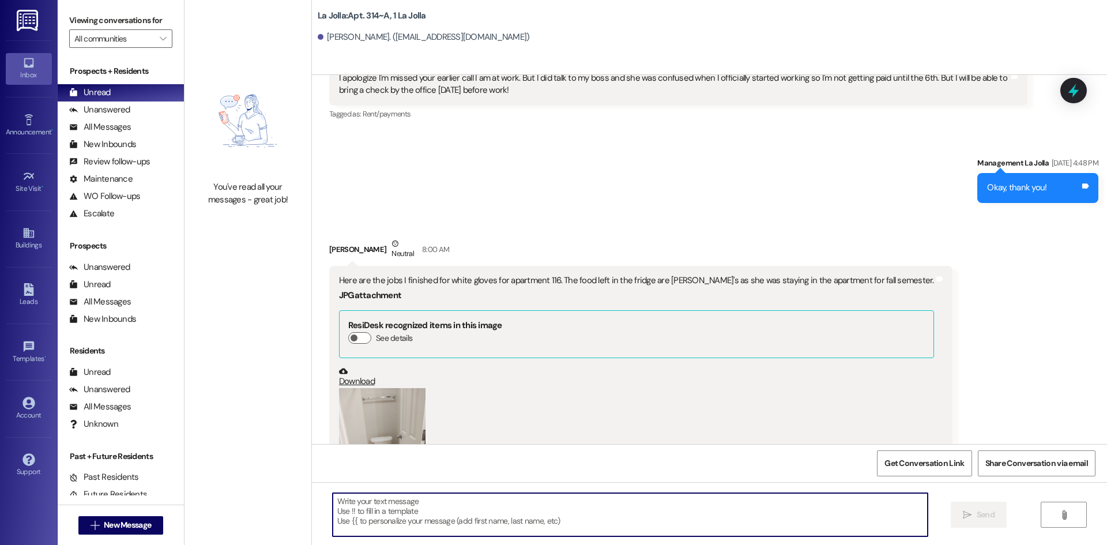
scroll to position [38532, 0]
